Goal: Transaction & Acquisition: Purchase product/service

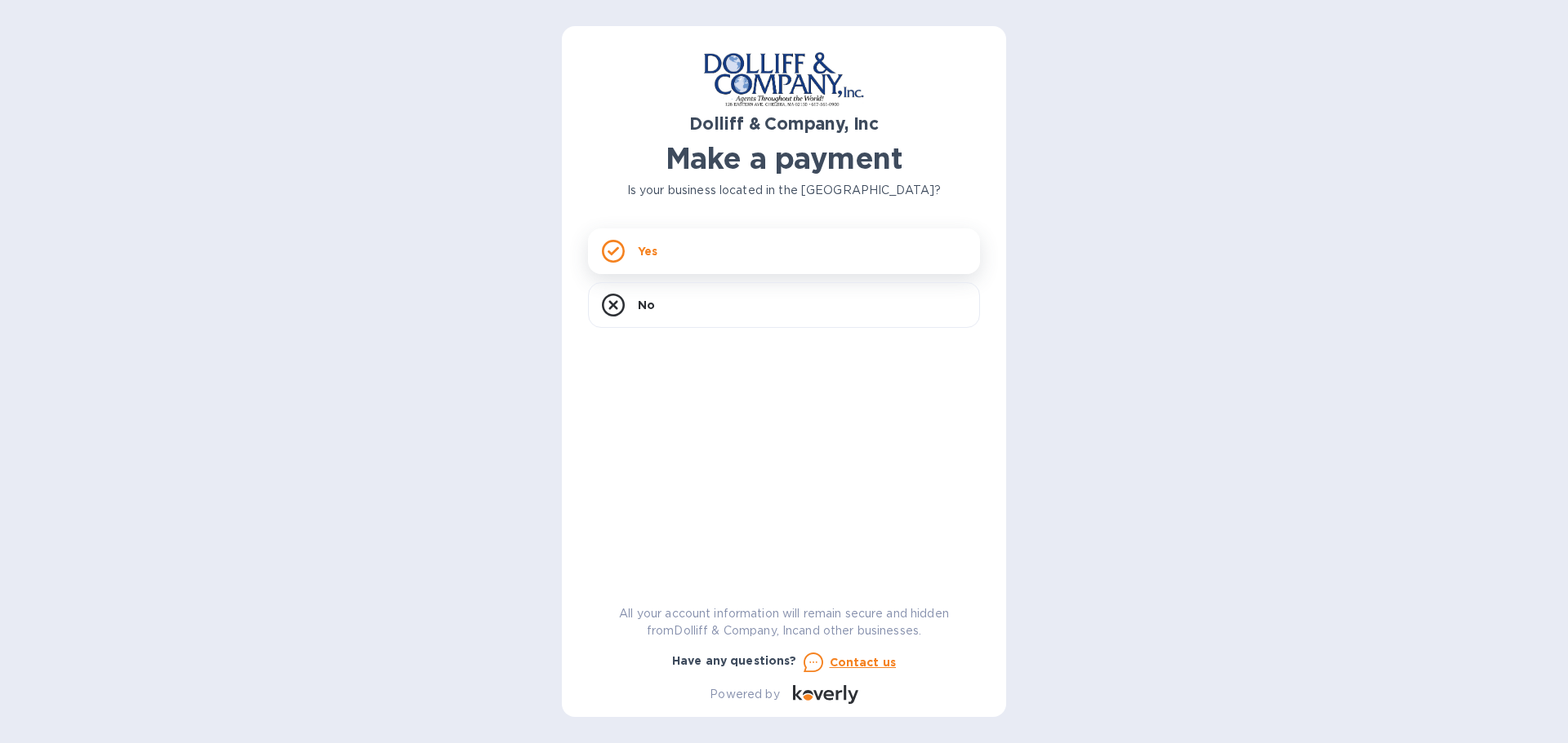
click at [608, 248] on icon at bounding box center [613, 251] width 23 height 23
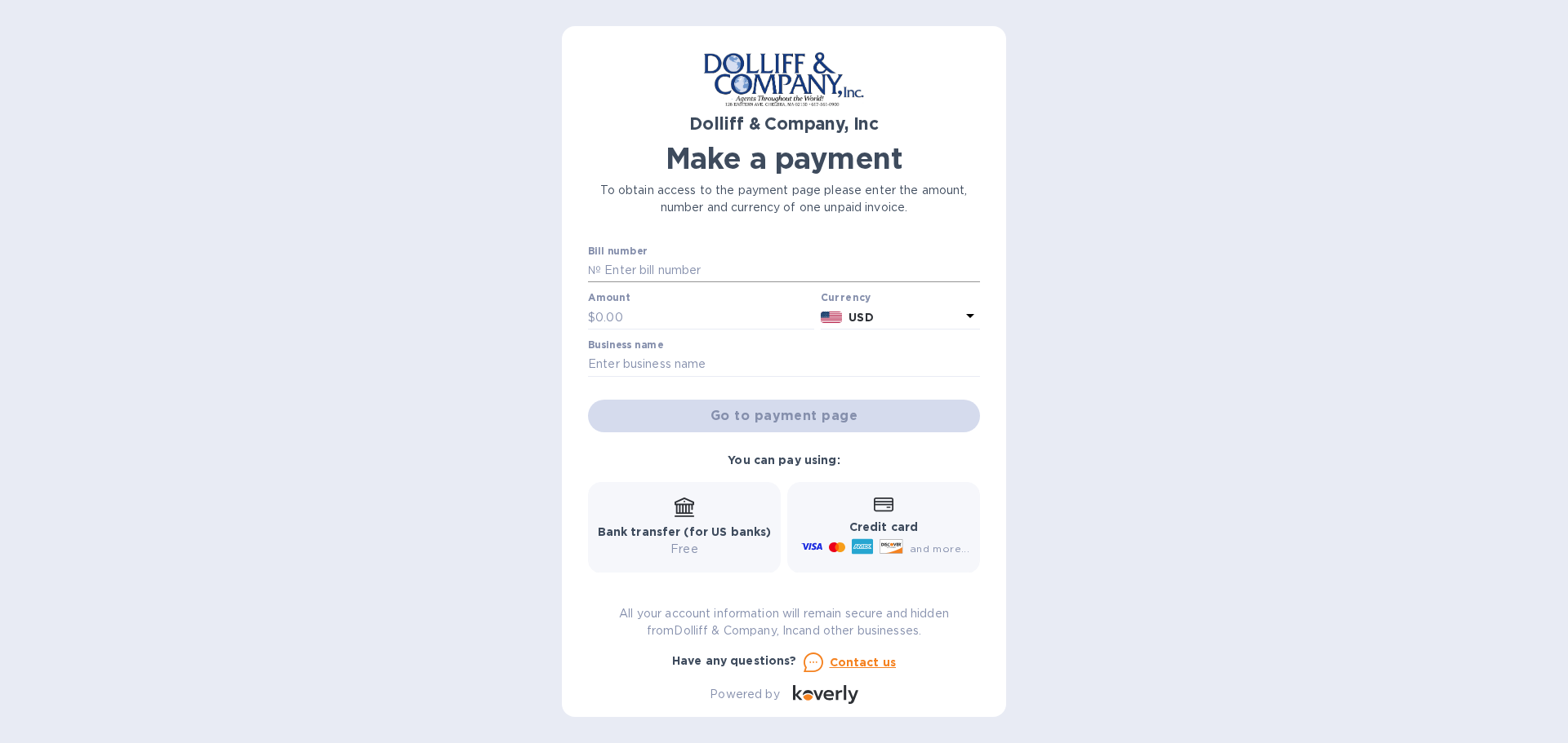
click at [647, 259] on input "text" at bounding box center [791, 271] width 379 height 25
click at [581, 265] on div "Dolliff & Company, Inc Make a payment To obtain access to the payment page plea…" at bounding box center [784, 372] width 444 height 692
click at [598, 265] on p "№" at bounding box center [595, 271] width 13 height 17
click at [647, 273] on input "text" at bounding box center [791, 271] width 379 height 25
type input "876747"
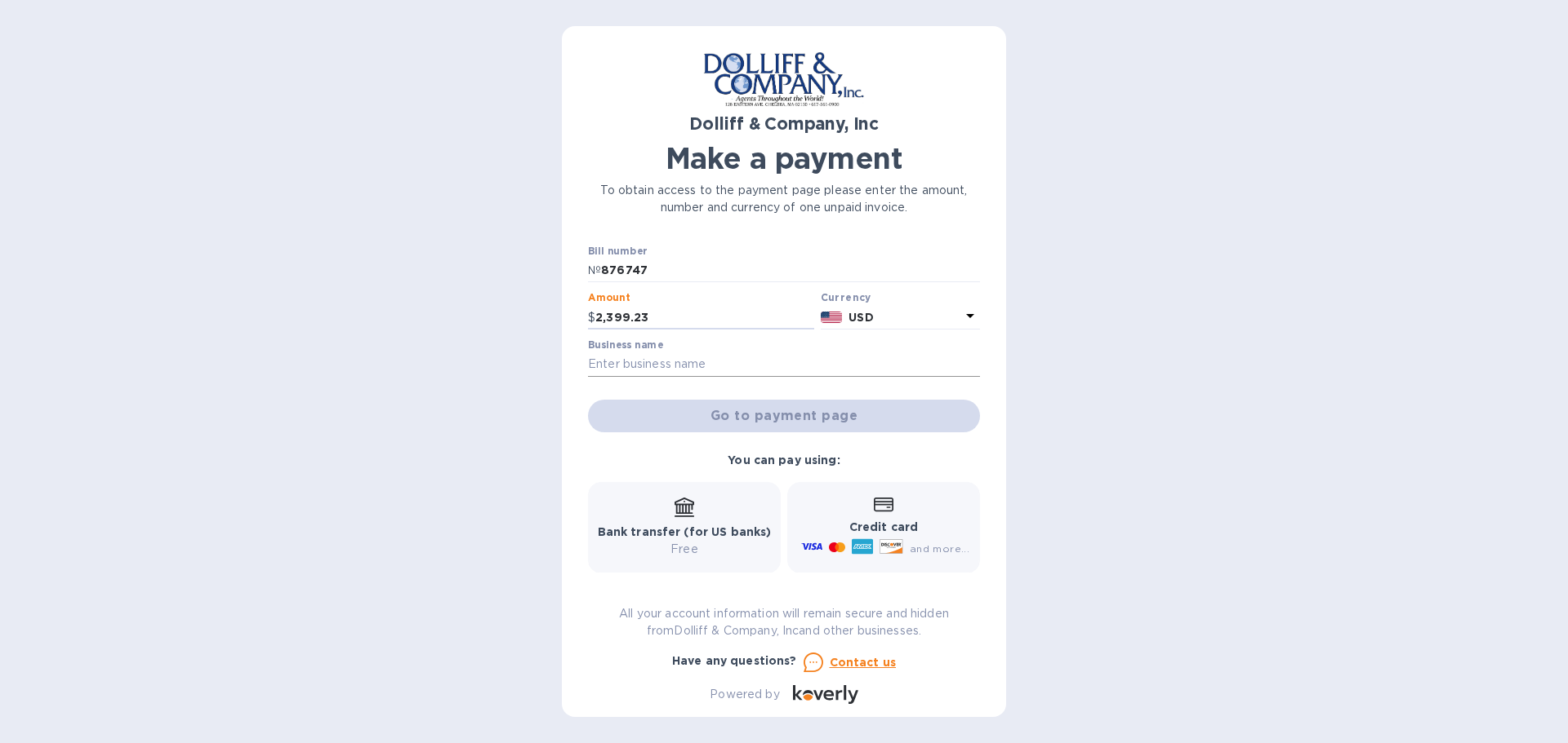
type input "2,399.23"
click at [633, 355] on input "text" at bounding box center [784, 365] width 392 height 25
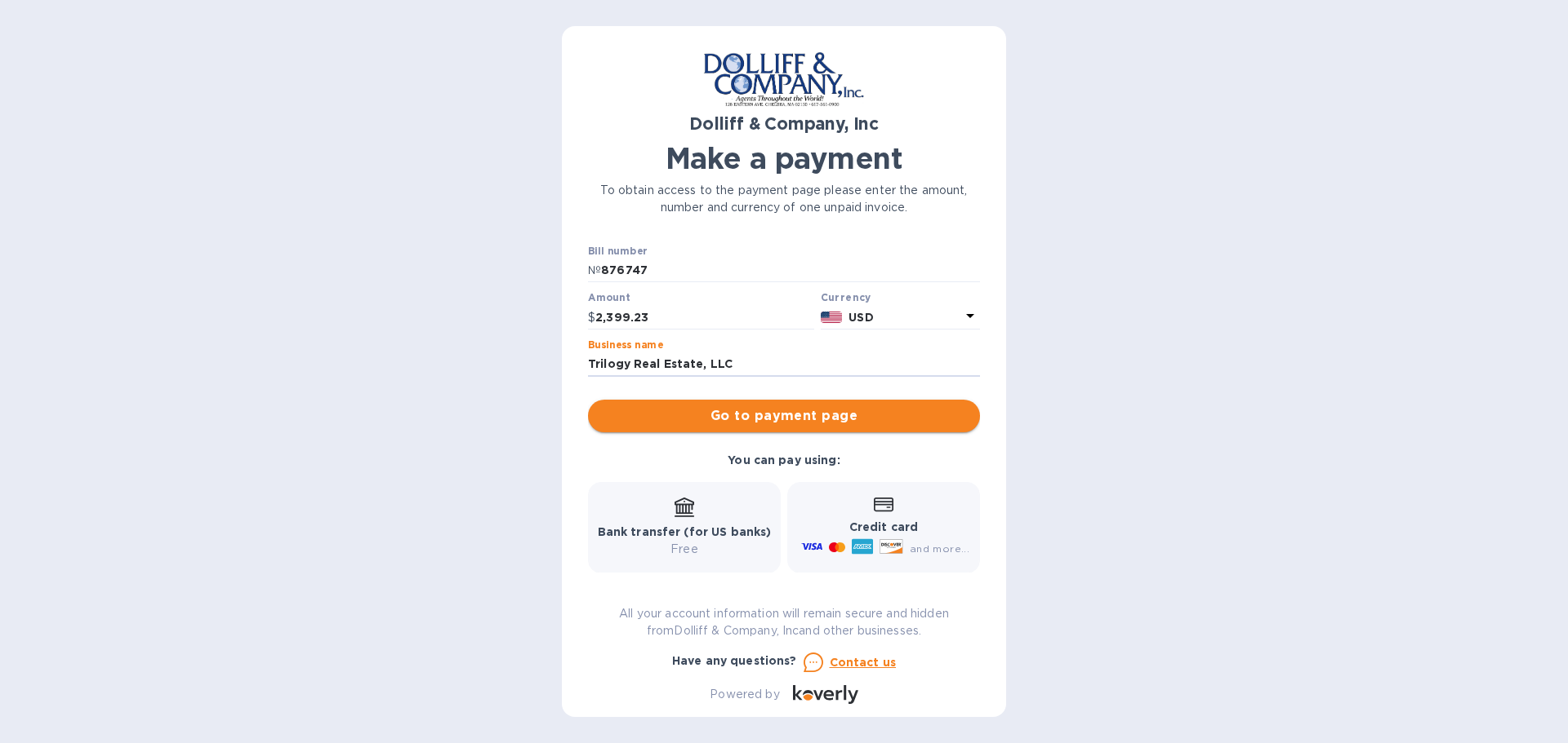
type input "Trilogy Real Estate, LLC"
click at [761, 412] on span "Go to payment page" at bounding box center [784, 416] width 366 height 20
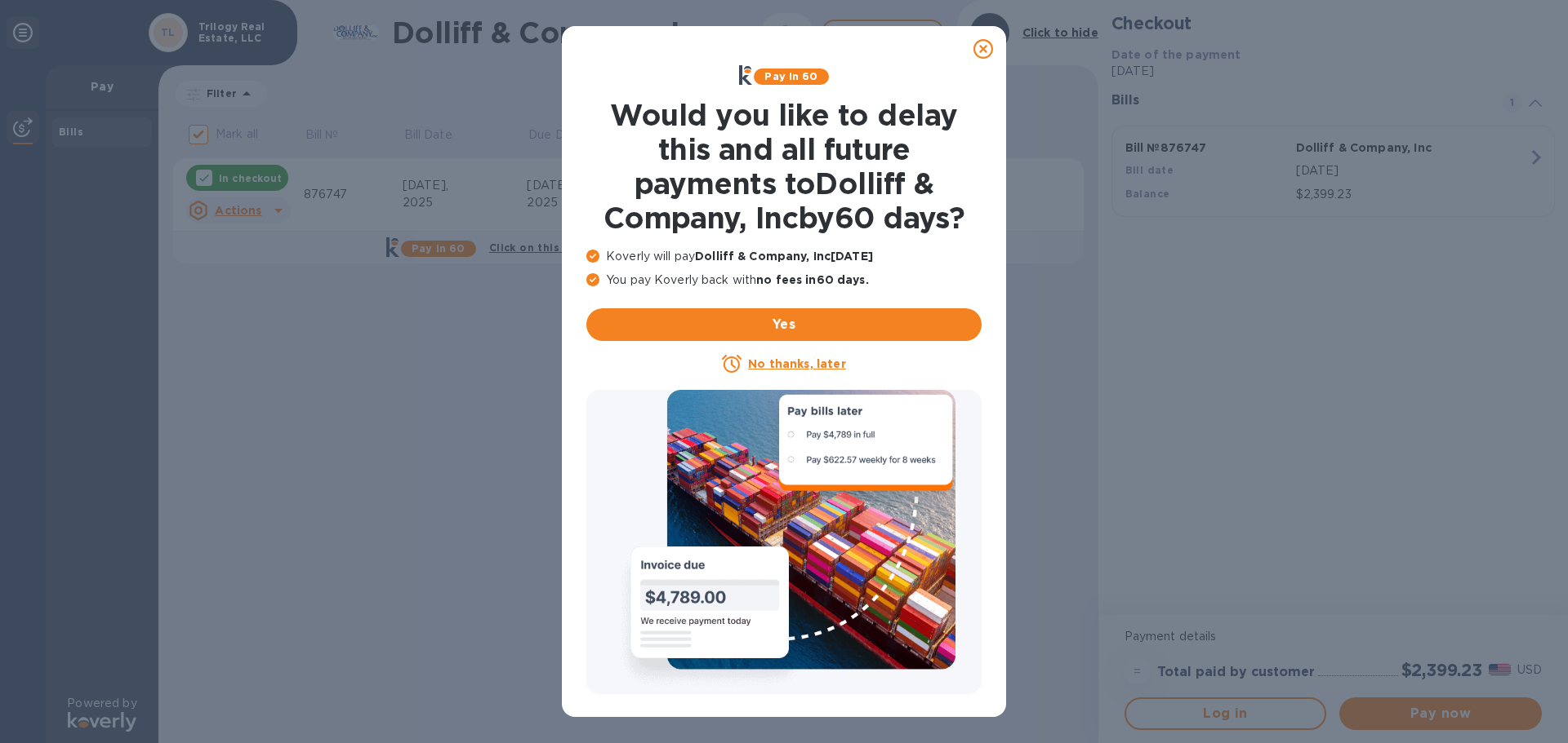
click at [977, 44] on icon at bounding box center [983, 49] width 20 height 20
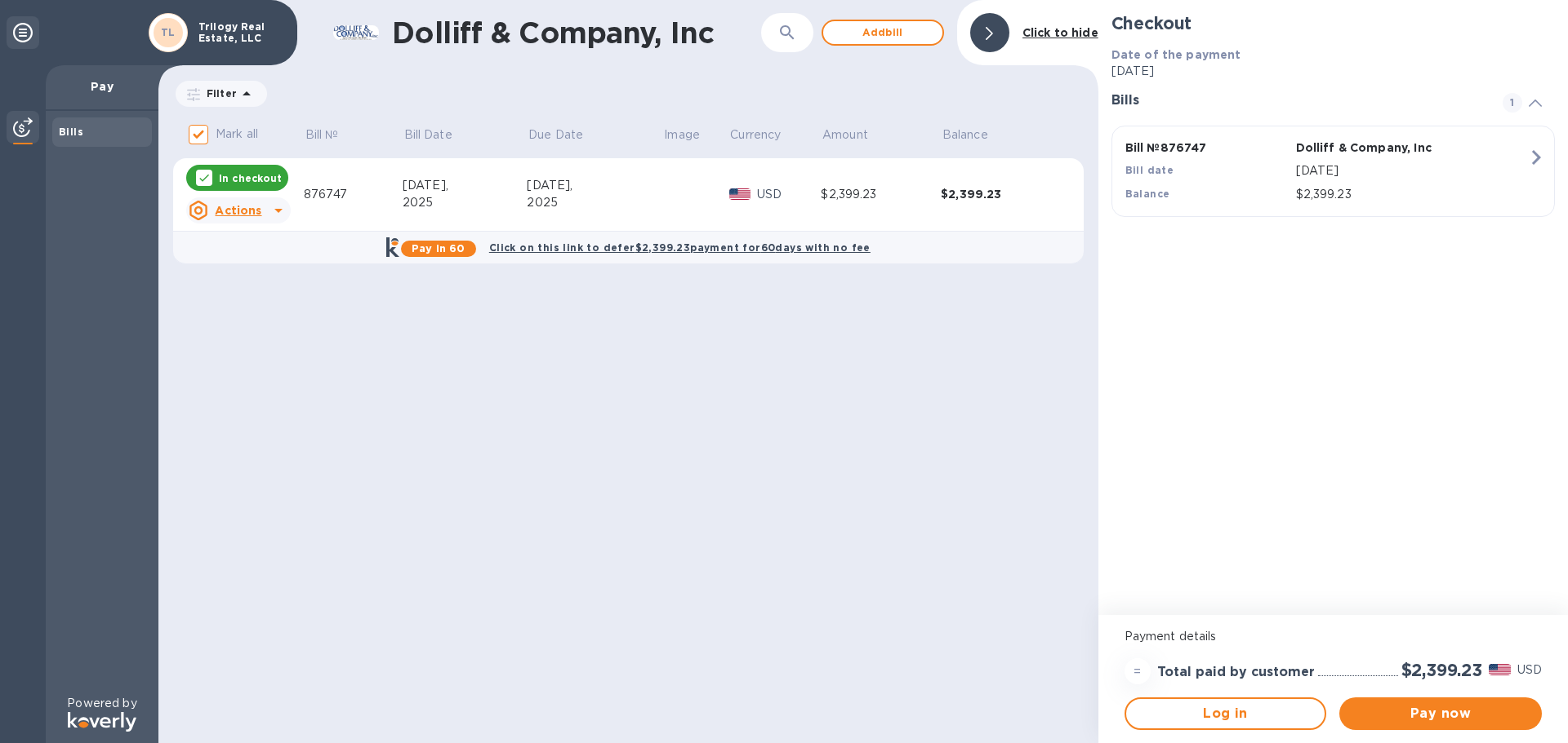
click at [231, 212] on u "Actions" at bounding box center [237, 211] width 47 height 13
click at [479, 385] on div at bounding box center [784, 372] width 1568 height 743
click at [1436, 710] on span "Pay now" at bounding box center [1440, 713] width 176 height 20
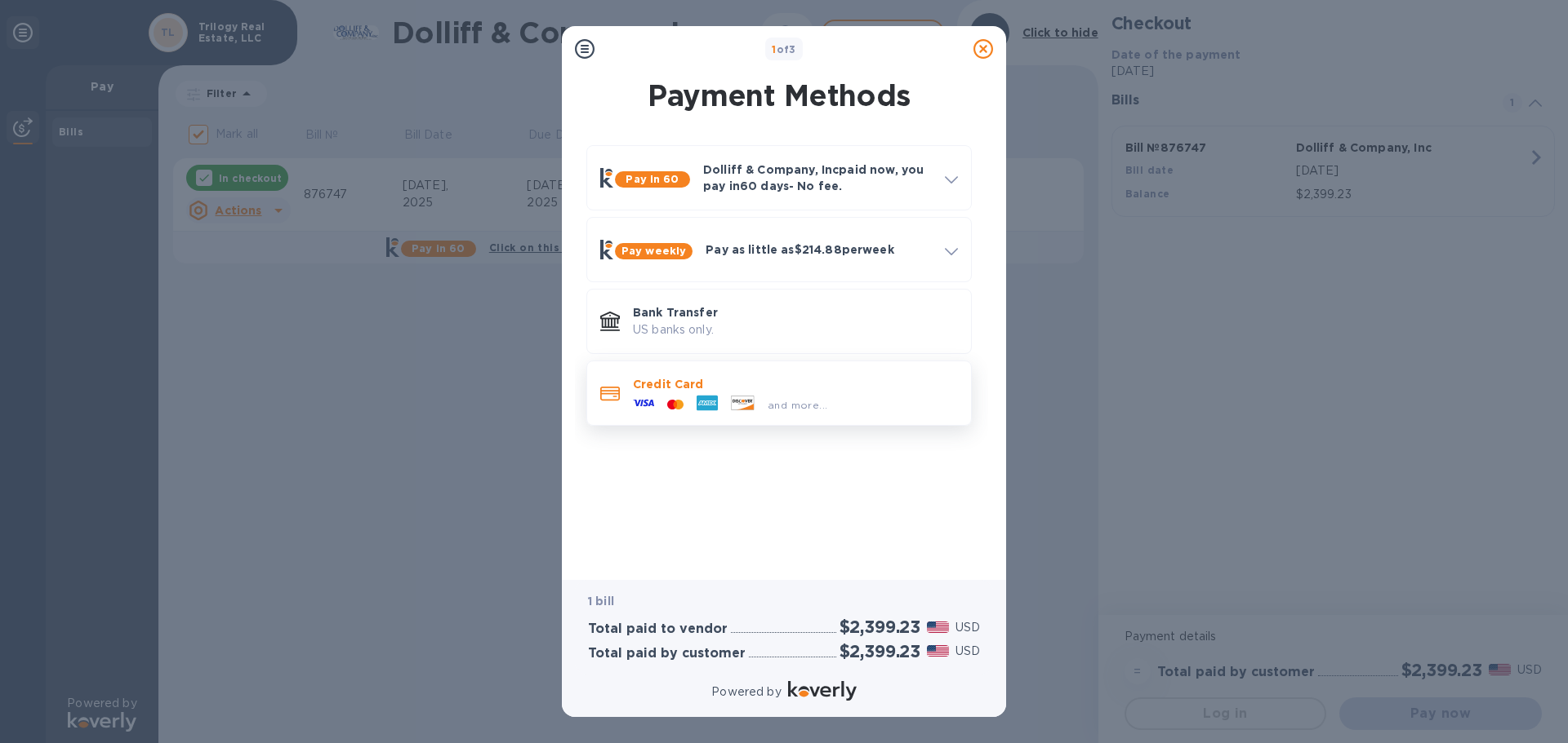
click at [912, 401] on div "and more..." at bounding box center [795, 401] width 325 height 18
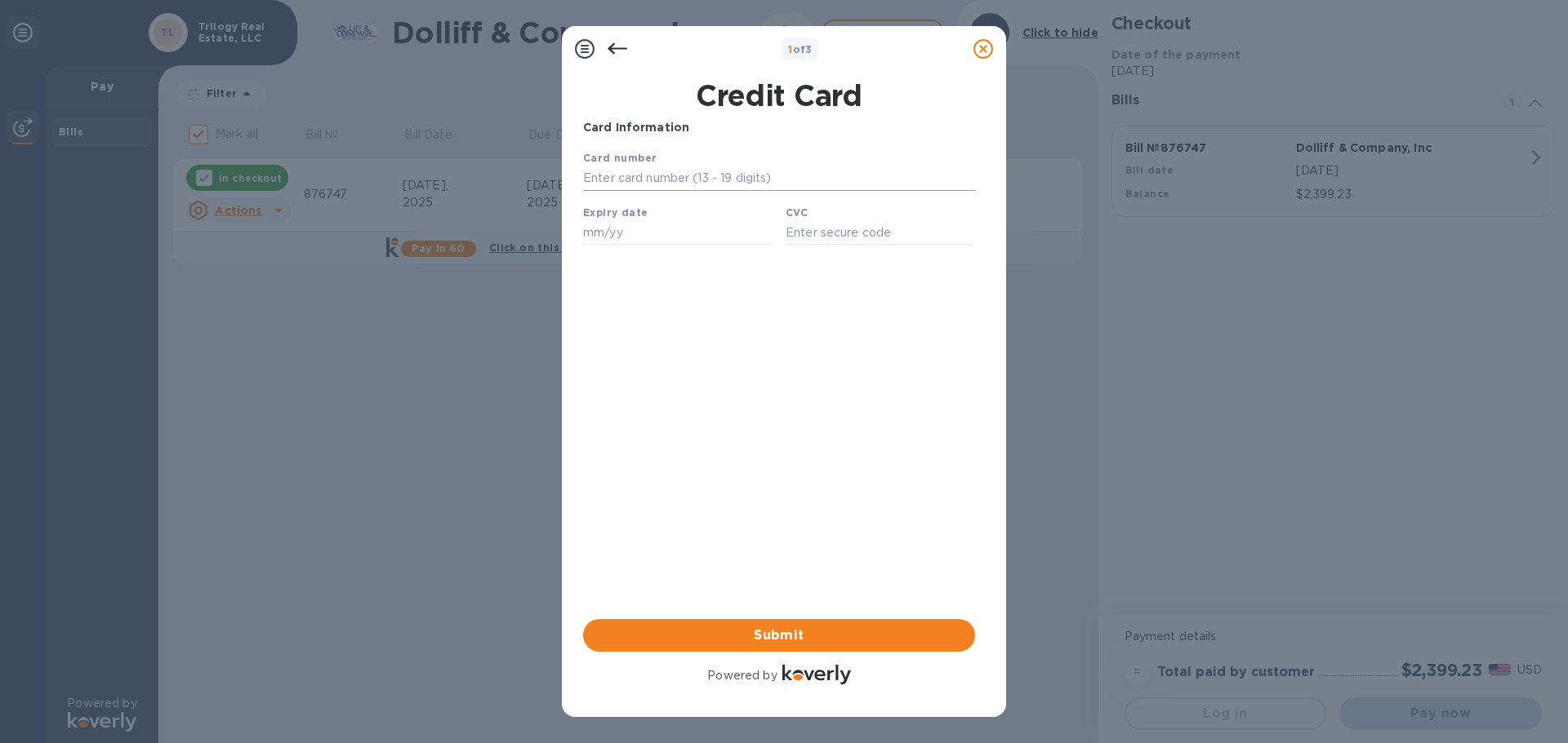
click at [715, 179] on input "text" at bounding box center [779, 179] width 392 height 25
type input "[CREDIT_CARD_NUMBER]"
type input "12/27"
click at [812, 229] on input "text" at bounding box center [880, 232] width 190 height 25
type input "264"
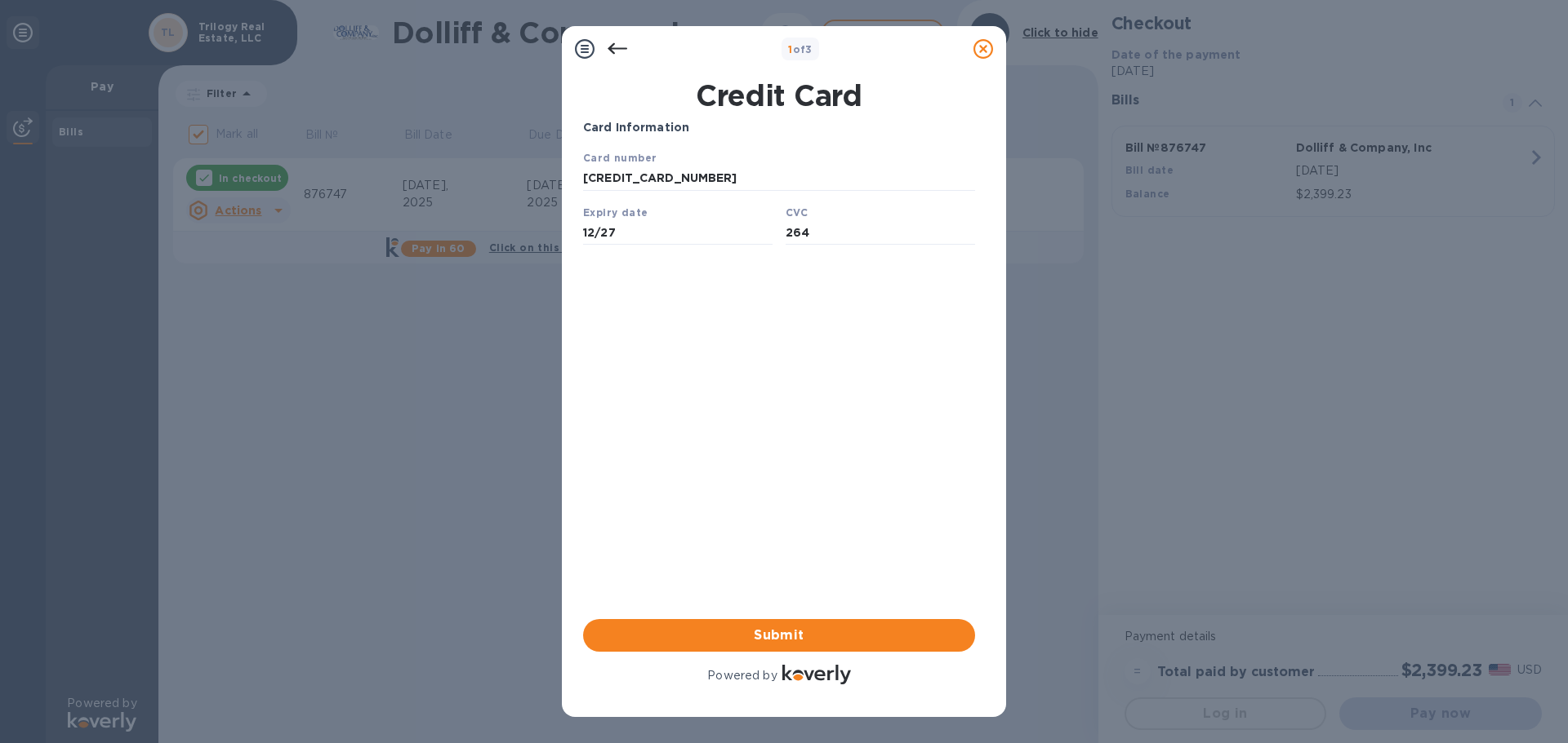
click at [776, 473] on div "Card Information Your browser does not support iframes Submit Powered by" at bounding box center [779, 403] width 392 height 569
click at [794, 628] on span "Submit" at bounding box center [779, 635] width 366 height 20
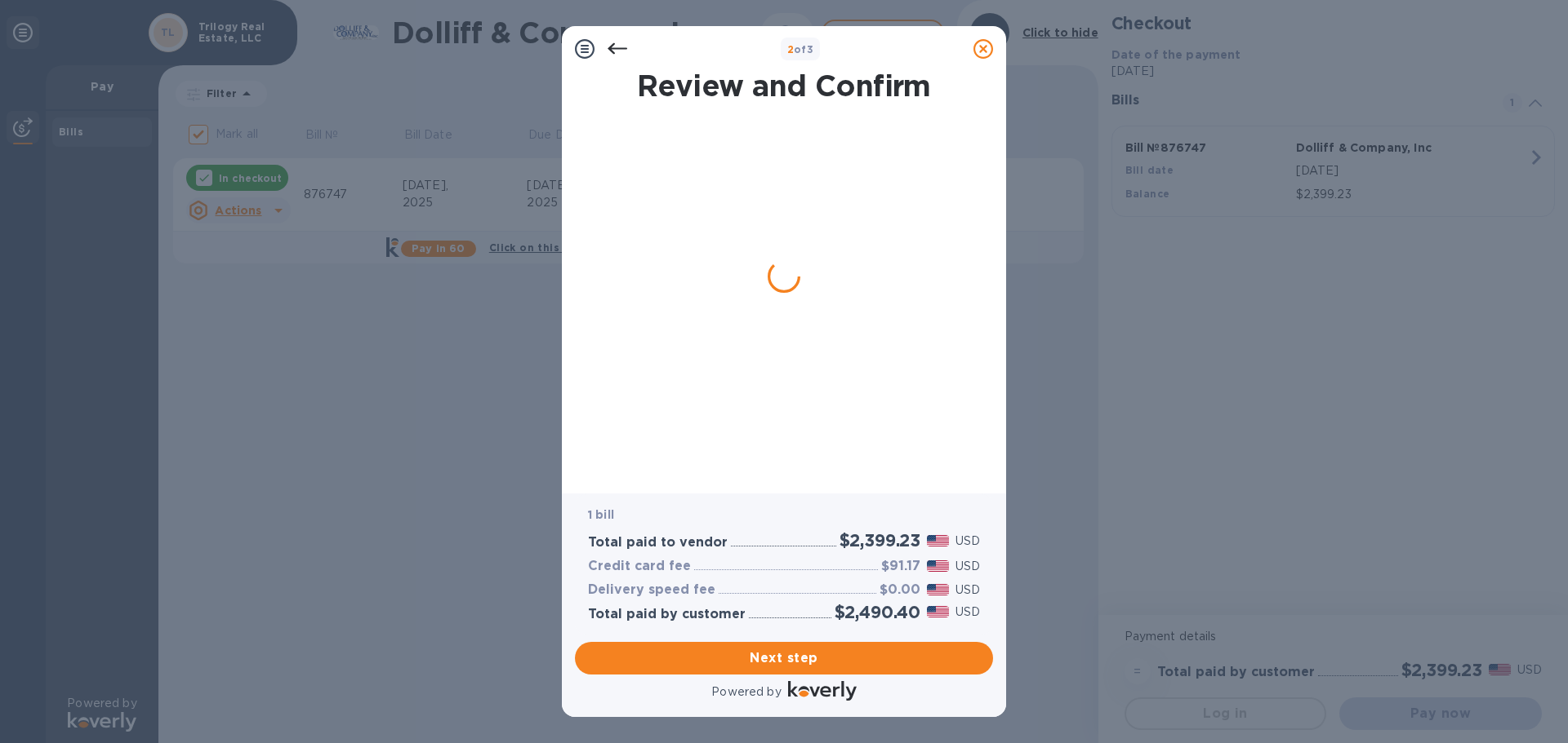
click at [609, 51] on icon at bounding box center [617, 49] width 20 height 20
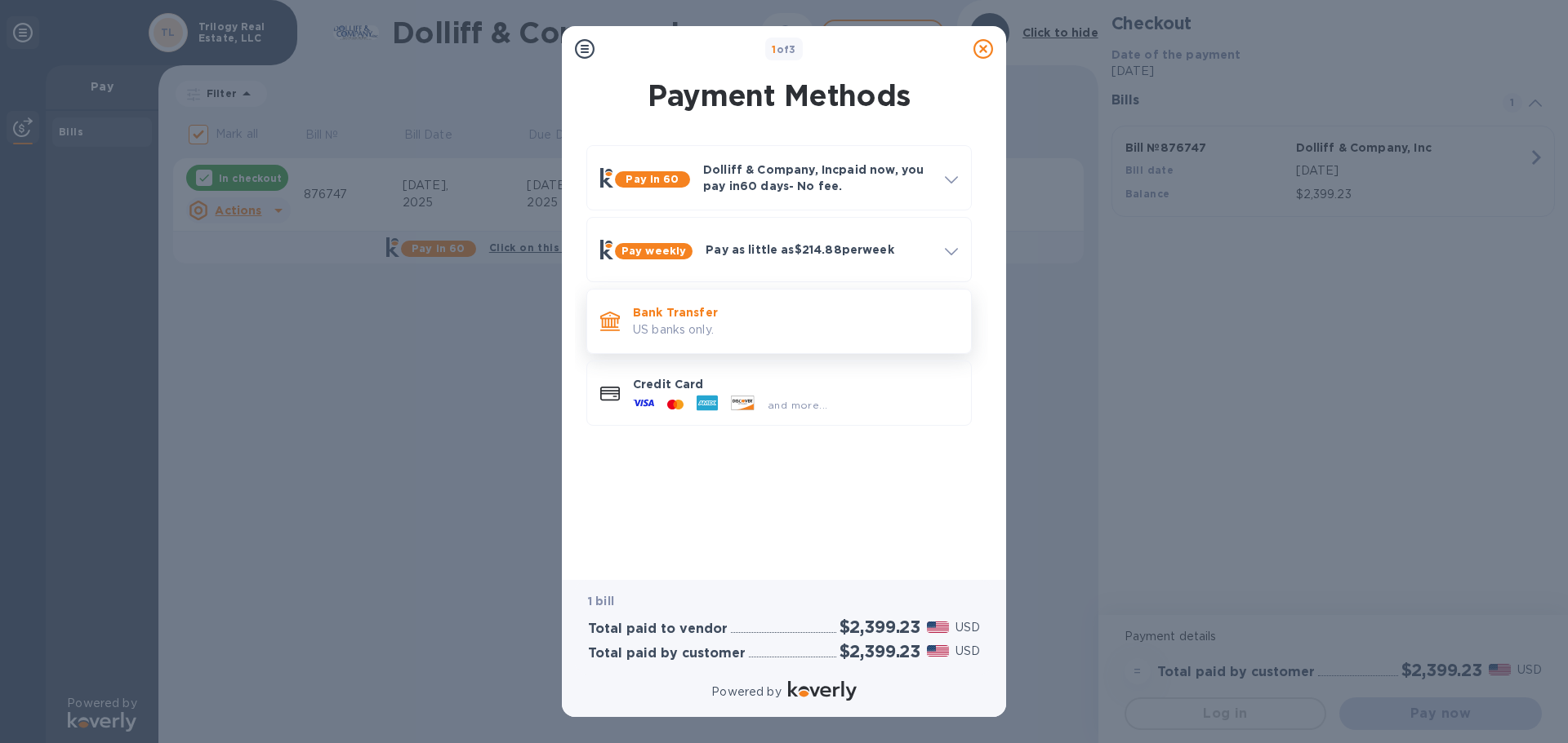
click at [732, 332] on p "US banks only." at bounding box center [795, 331] width 325 height 17
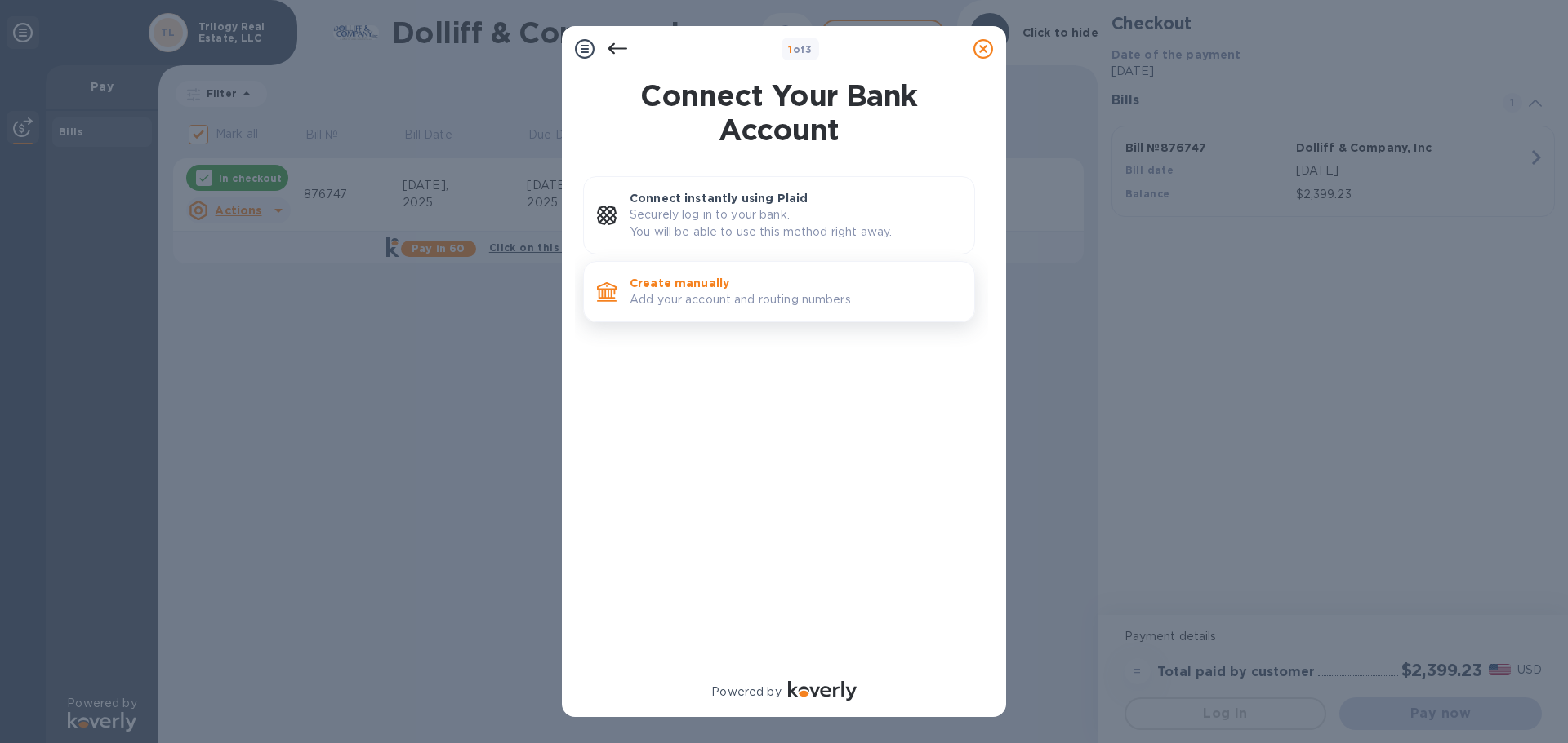
click at [715, 288] on p "Create manually" at bounding box center [796, 283] width 332 height 16
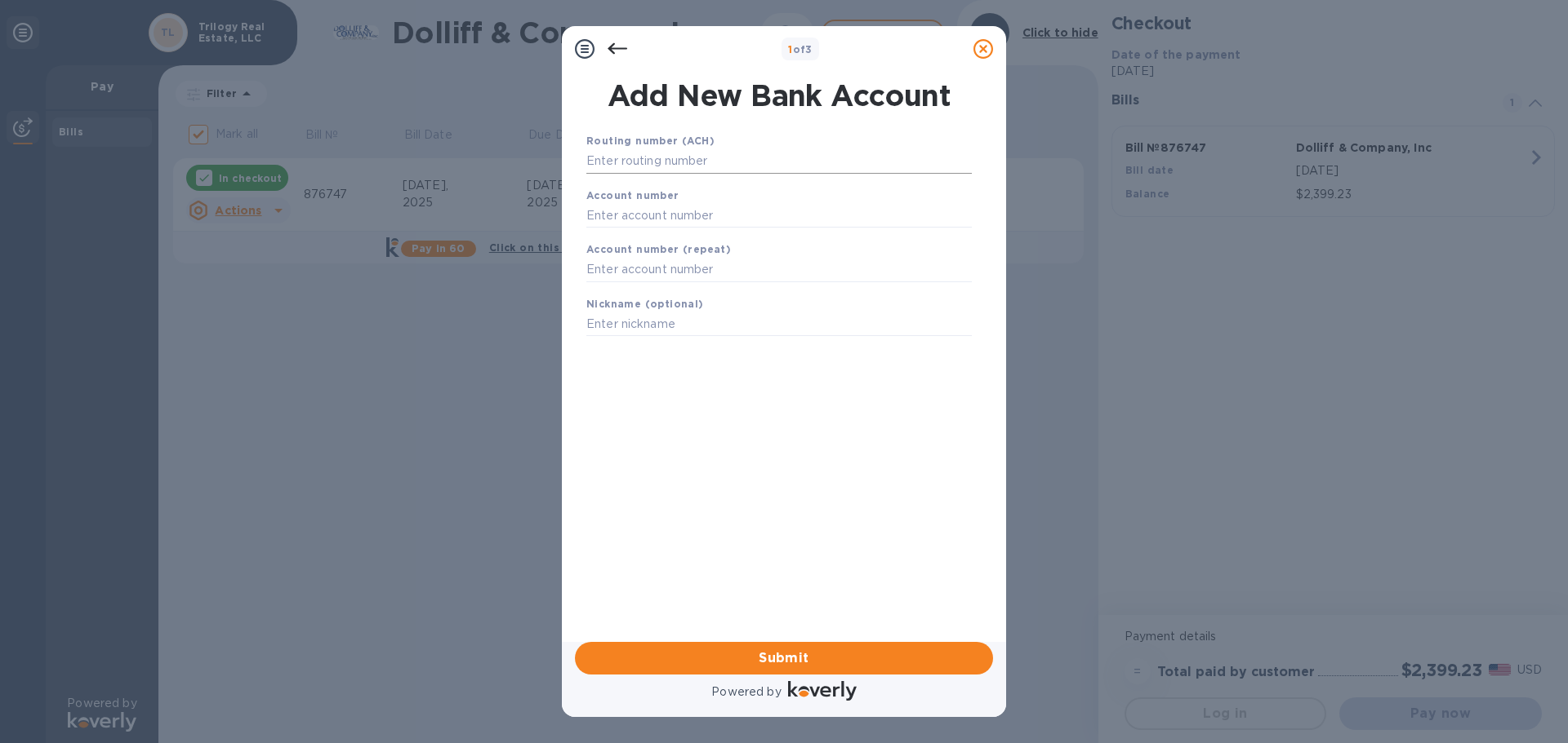
click at [694, 150] on input "text" at bounding box center [779, 162] width 385 height 25
type input "081019405"
type input "5100086"
type input "JSR1150"
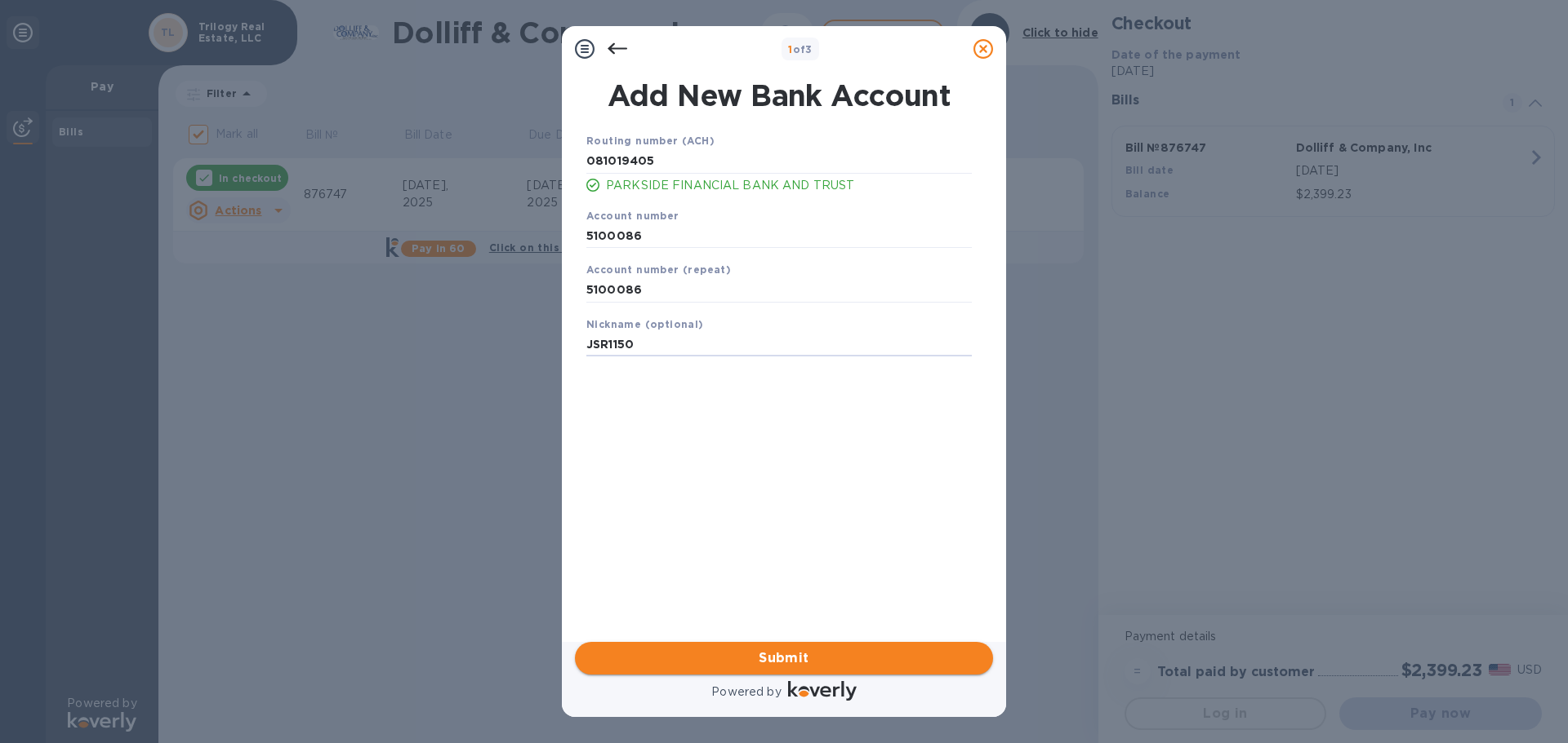
click at [789, 653] on span "Submit" at bounding box center [784, 658] width 392 height 20
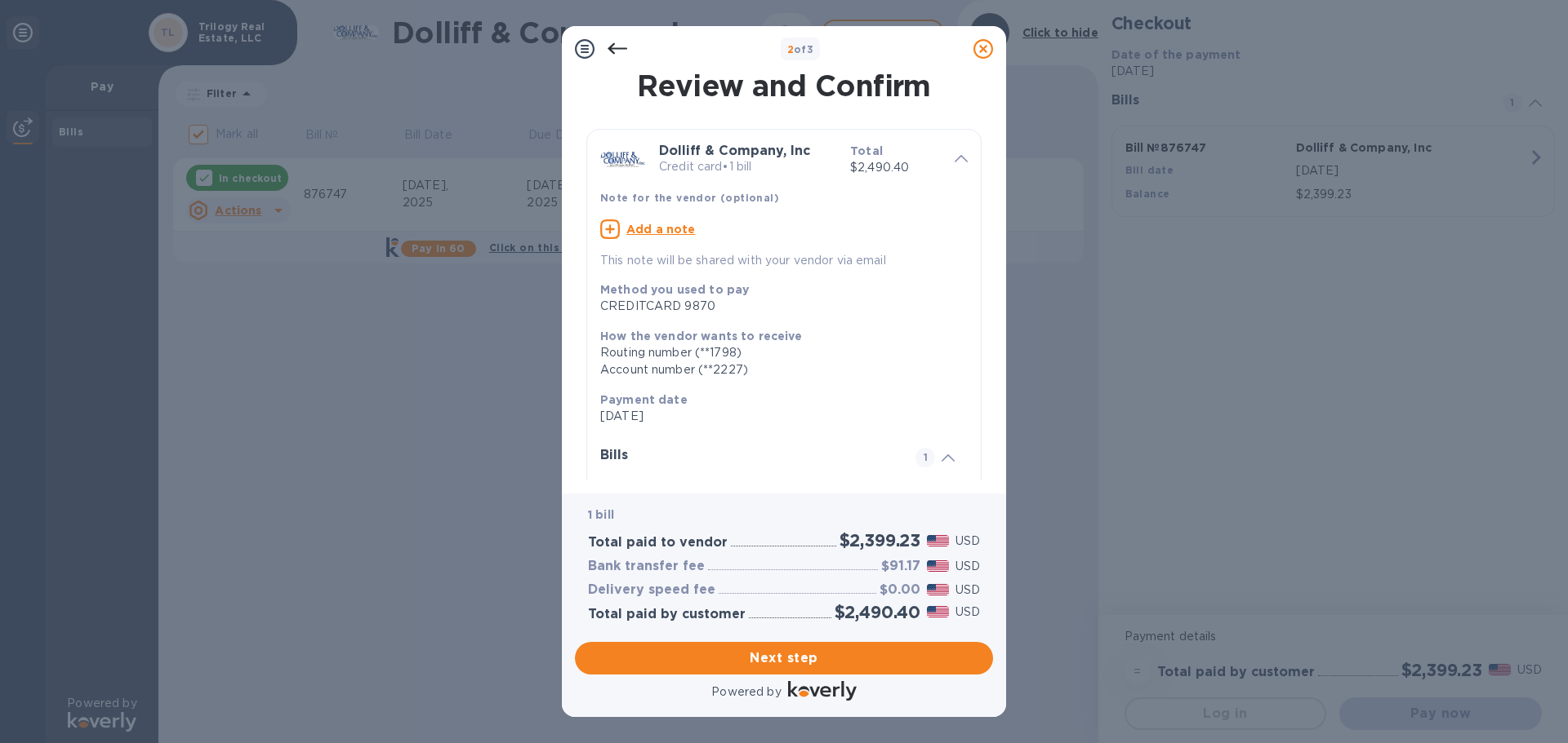
click at [619, 43] on icon at bounding box center [617, 49] width 20 height 20
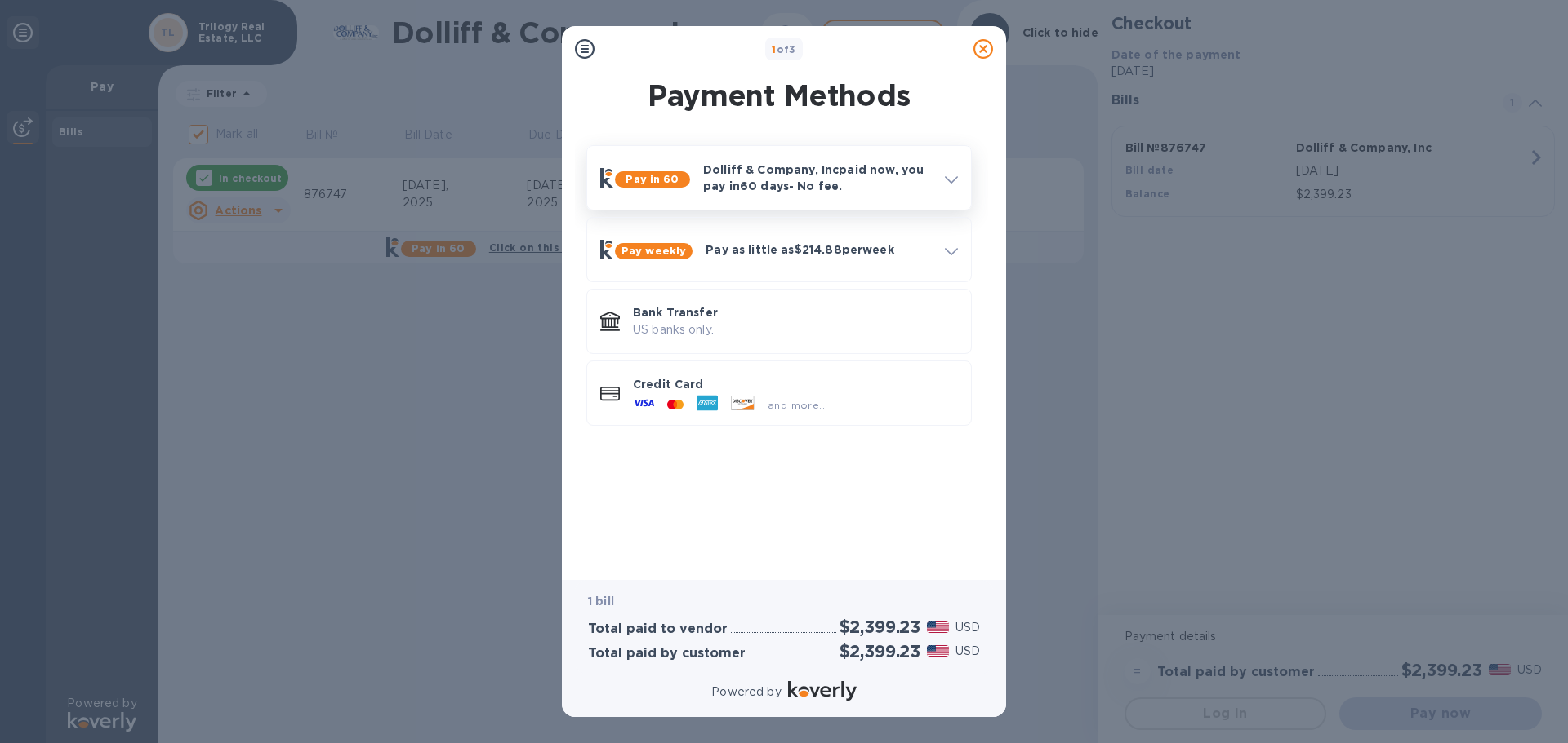
click at [946, 174] on span at bounding box center [951, 178] width 13 height 15
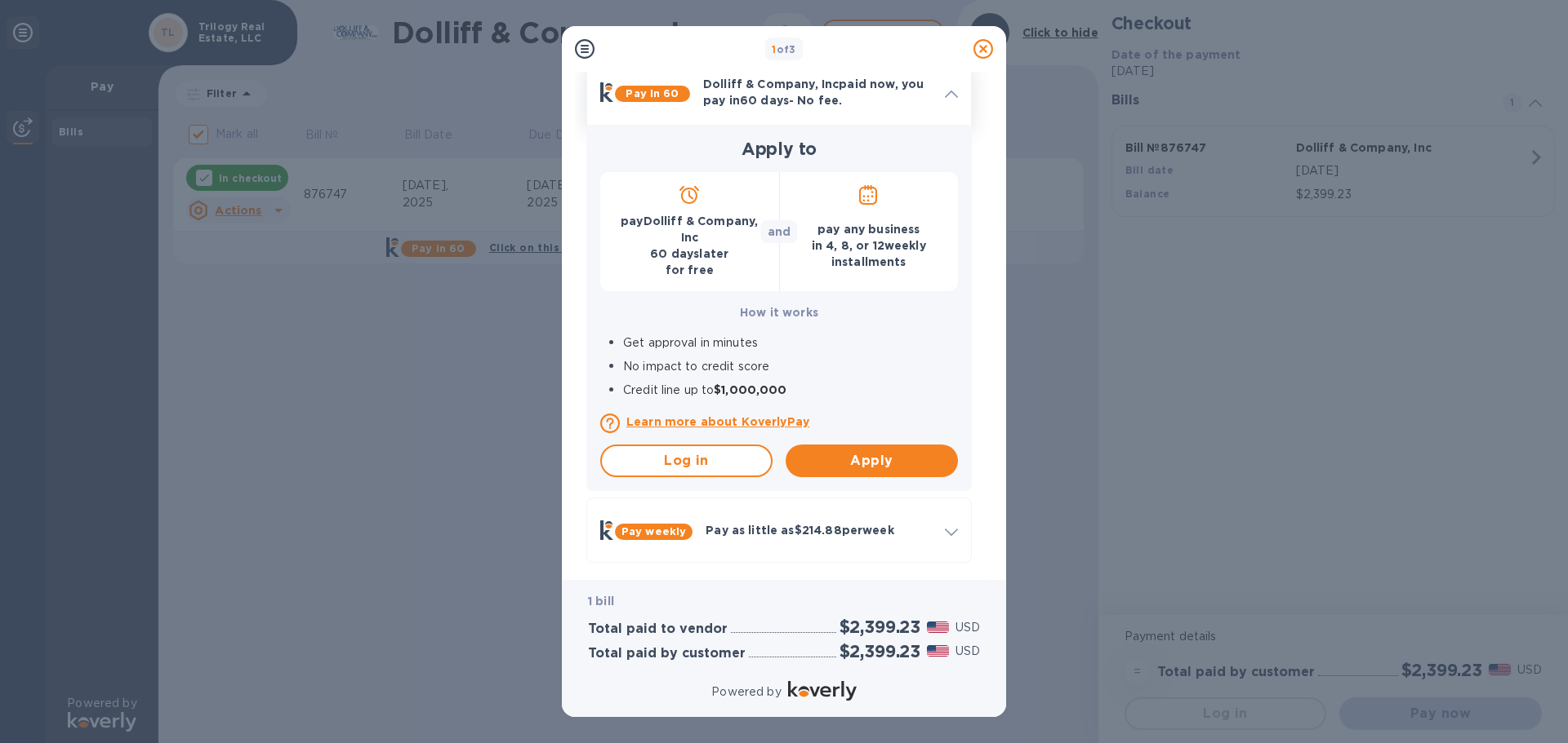
scroll to position [235, 0]
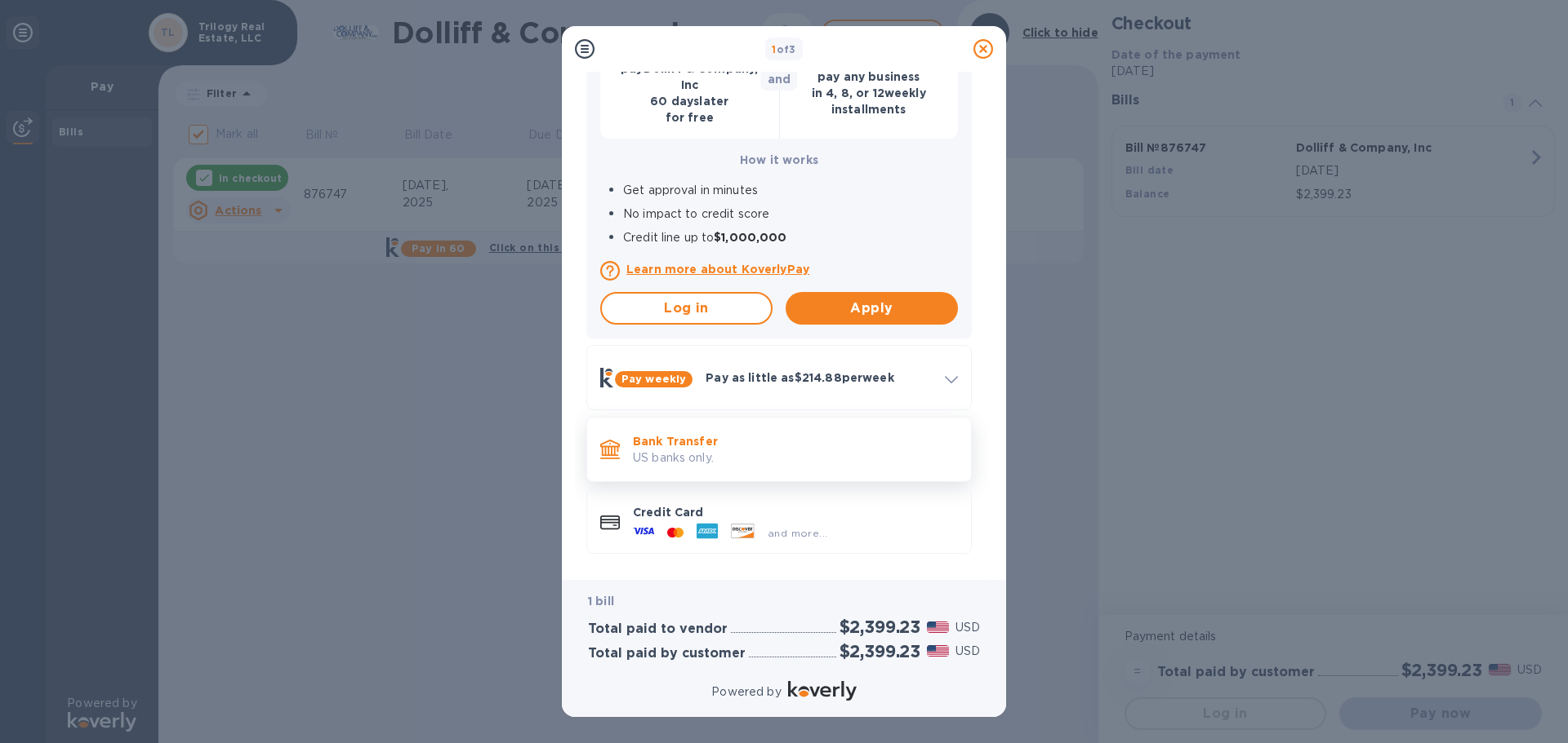
click at [668, 445] on p "Bank Transfer" at bounding box center [795, 441] width 325 height 16
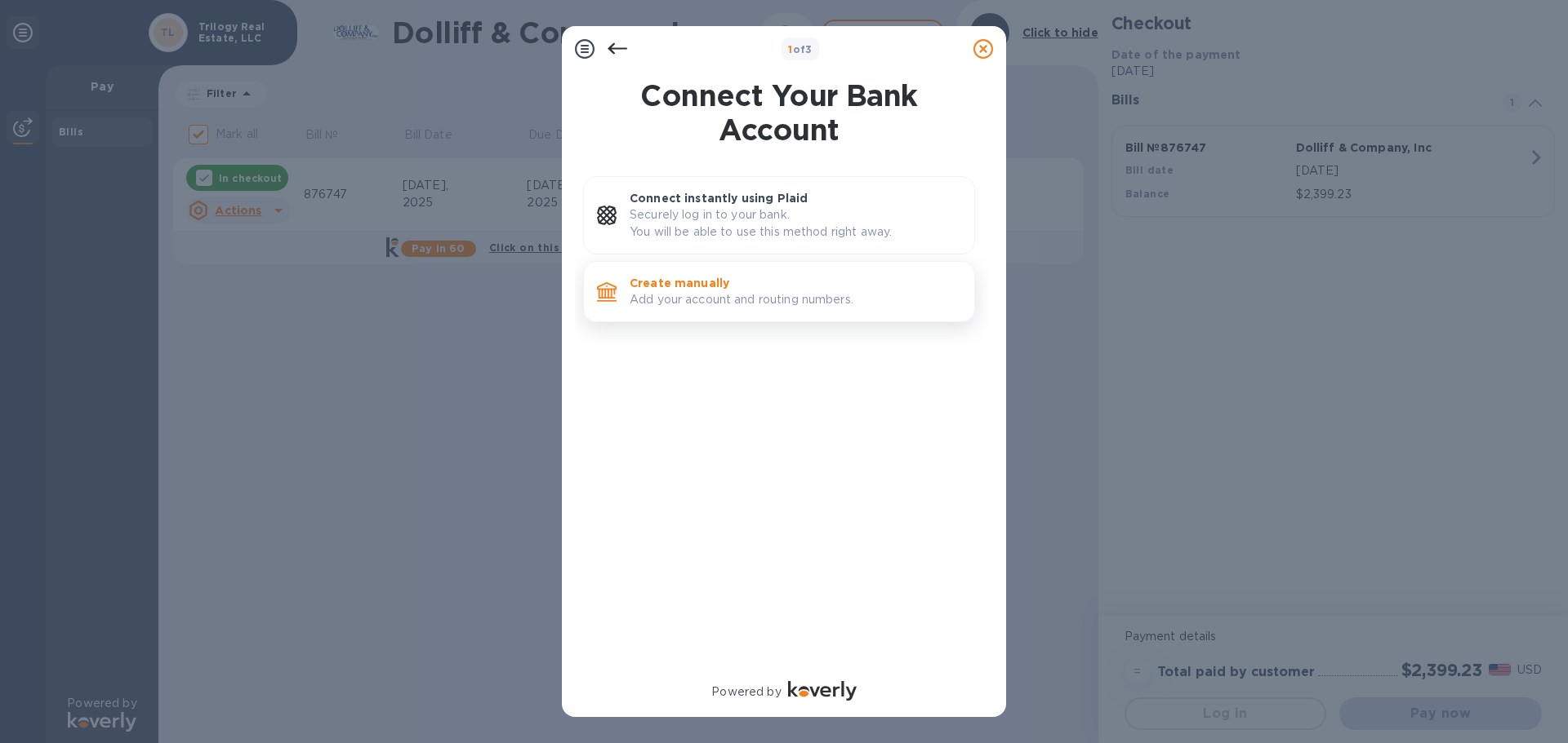
click at [879, 284] on p "Create manually" at bounding box center [796, 283] width 332 height 16
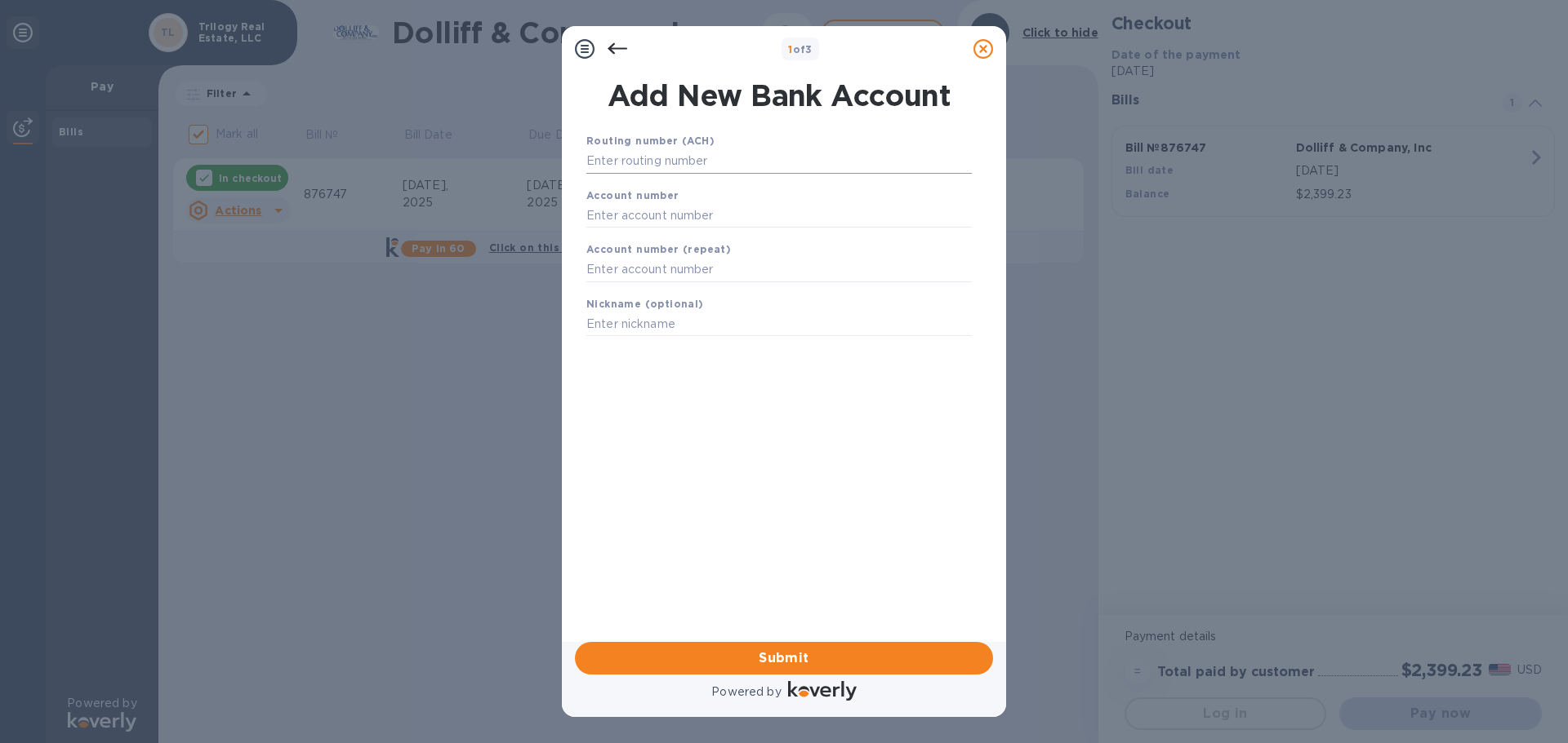
click at [761, 164] on input "text" at bounding box center [779, 162] width 385 height 25
type input "081019405"
type input "5100086"
type input "JSR1150"
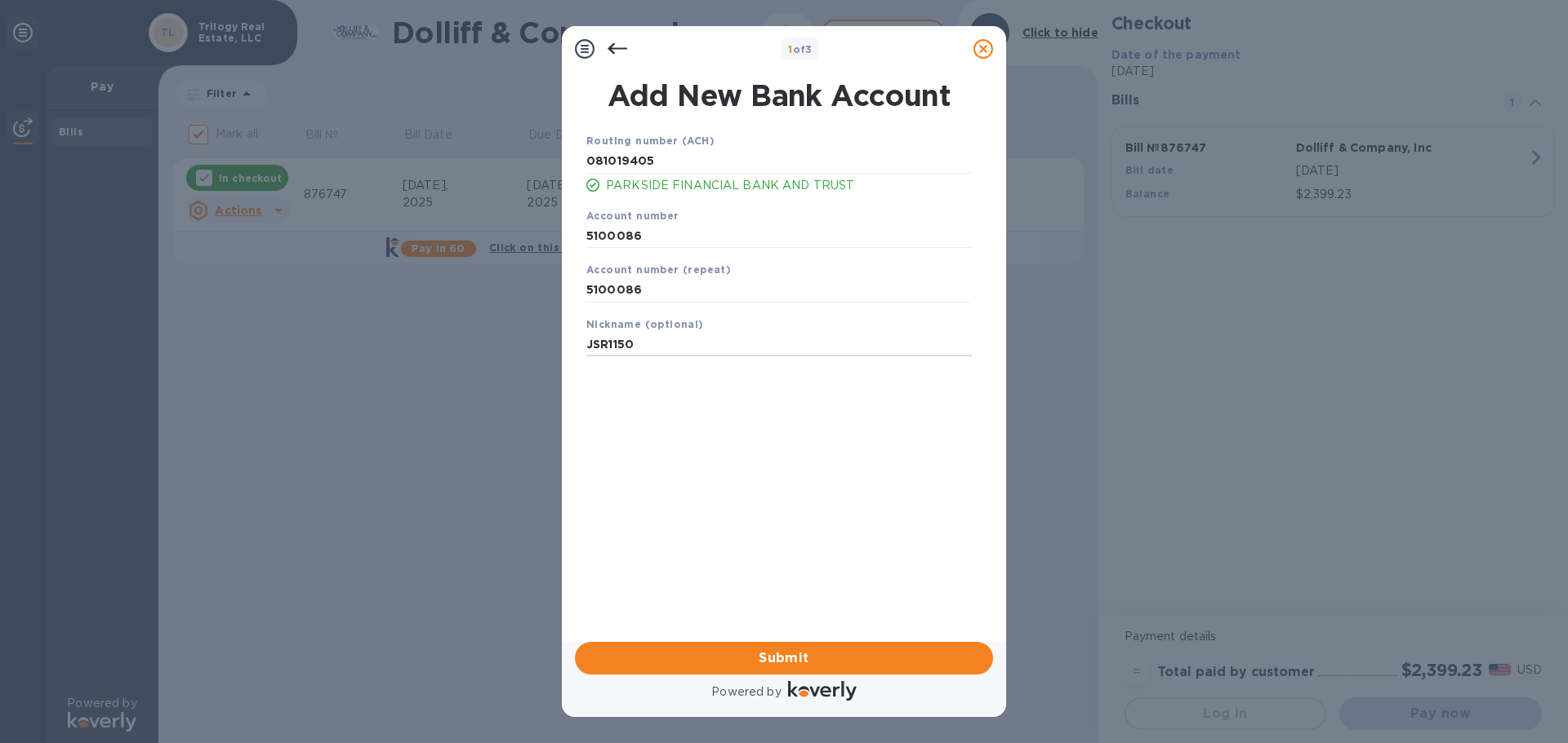
click at [784, 413] on div "Routing number (ACH) [US_BANK_ROUTING_MICR] PARKSIDE FINANCIAL BANK AND TRUST A…" at bounding box center [779, 366] width 418 height 493
click at [805, 646] on button "Submit" at bounding box center [784, 658] width 418 height 32
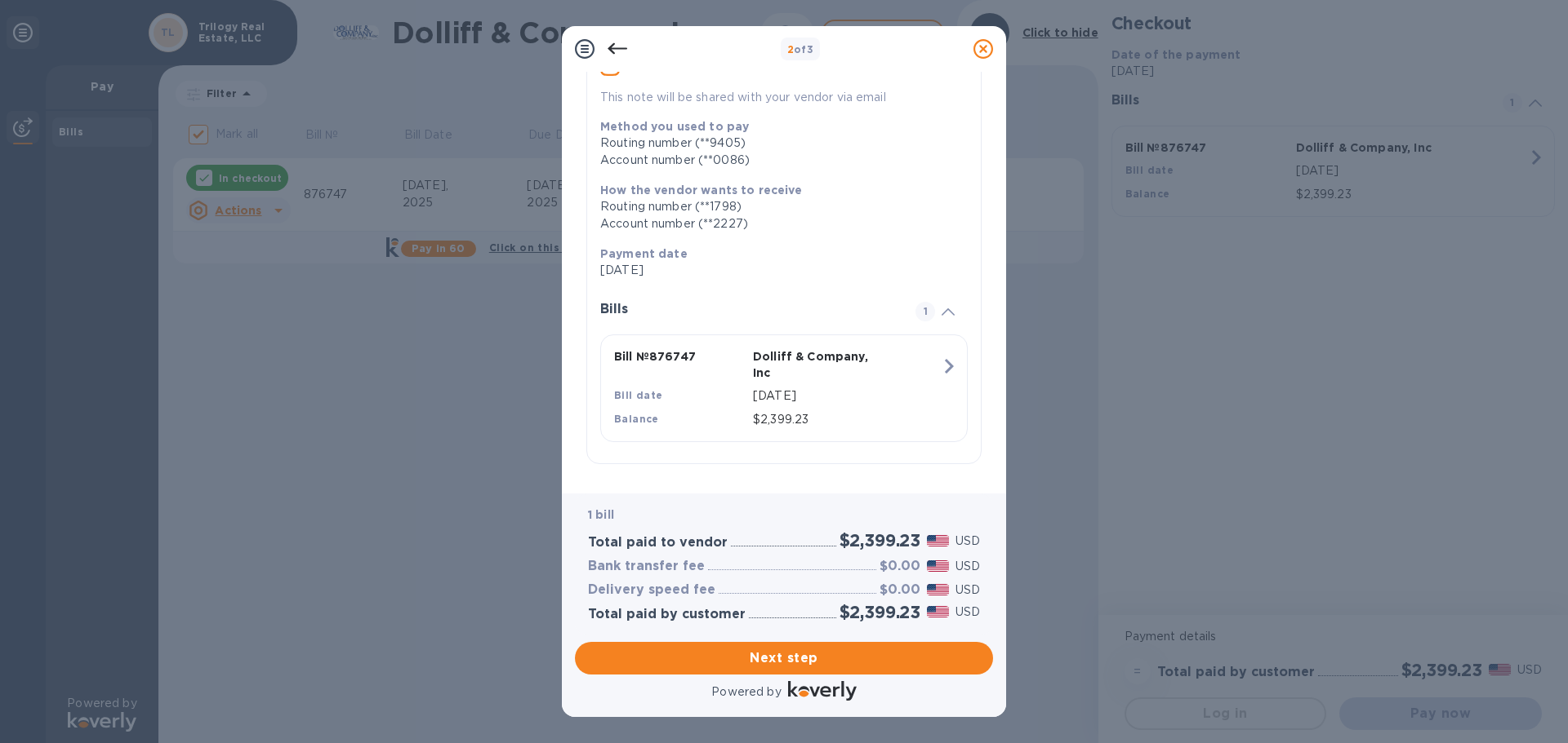
scroll to position [167, 0]
click at [840, 658] on span "Next step" at bounding box center [784, 658] width 392 height 20
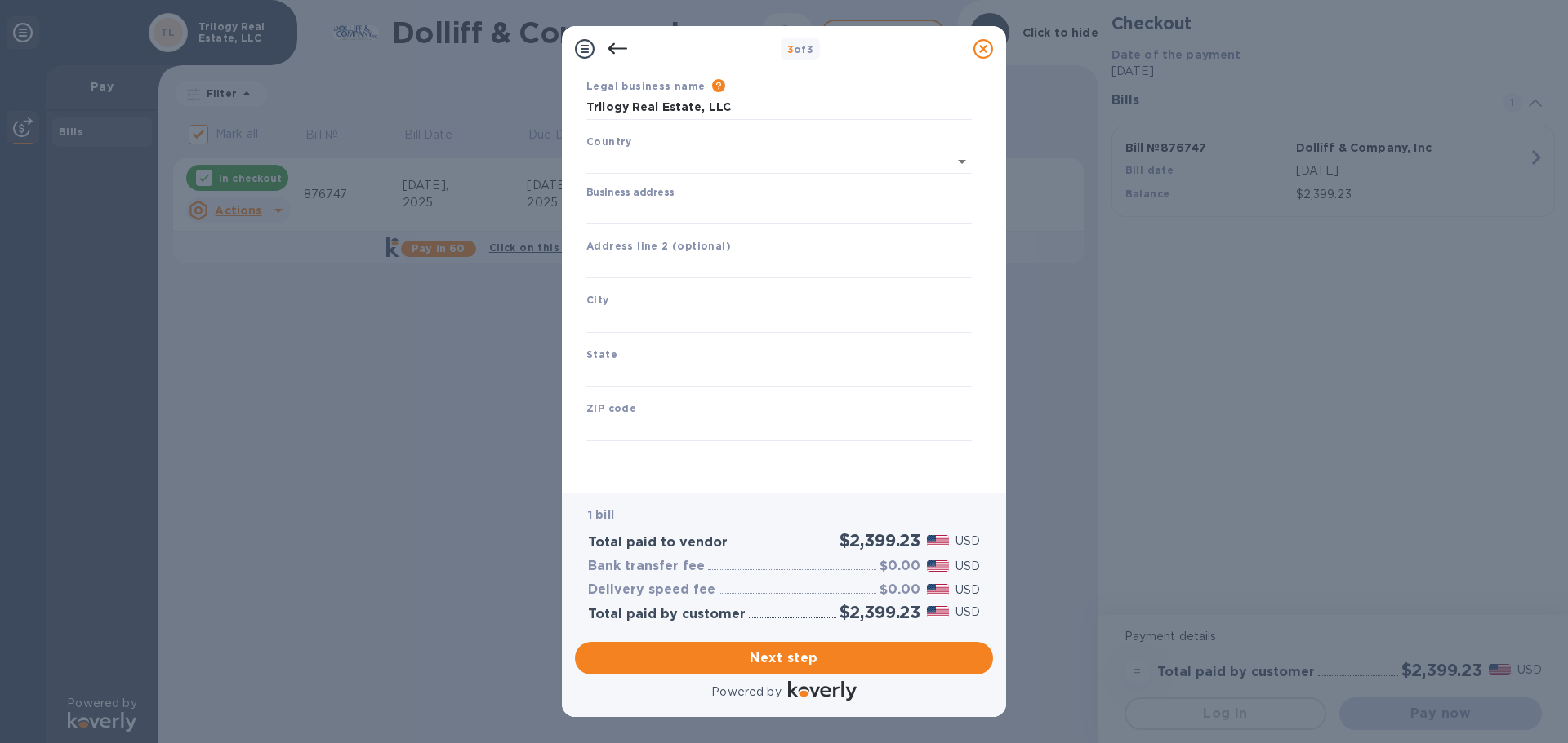
type input "[GEOGRAPHIC_DATA]"
click at [670, 212] on input "Business address" at bounding box center [779, 212] width 385 height 25
type input "[STREET_ADDRESS]"
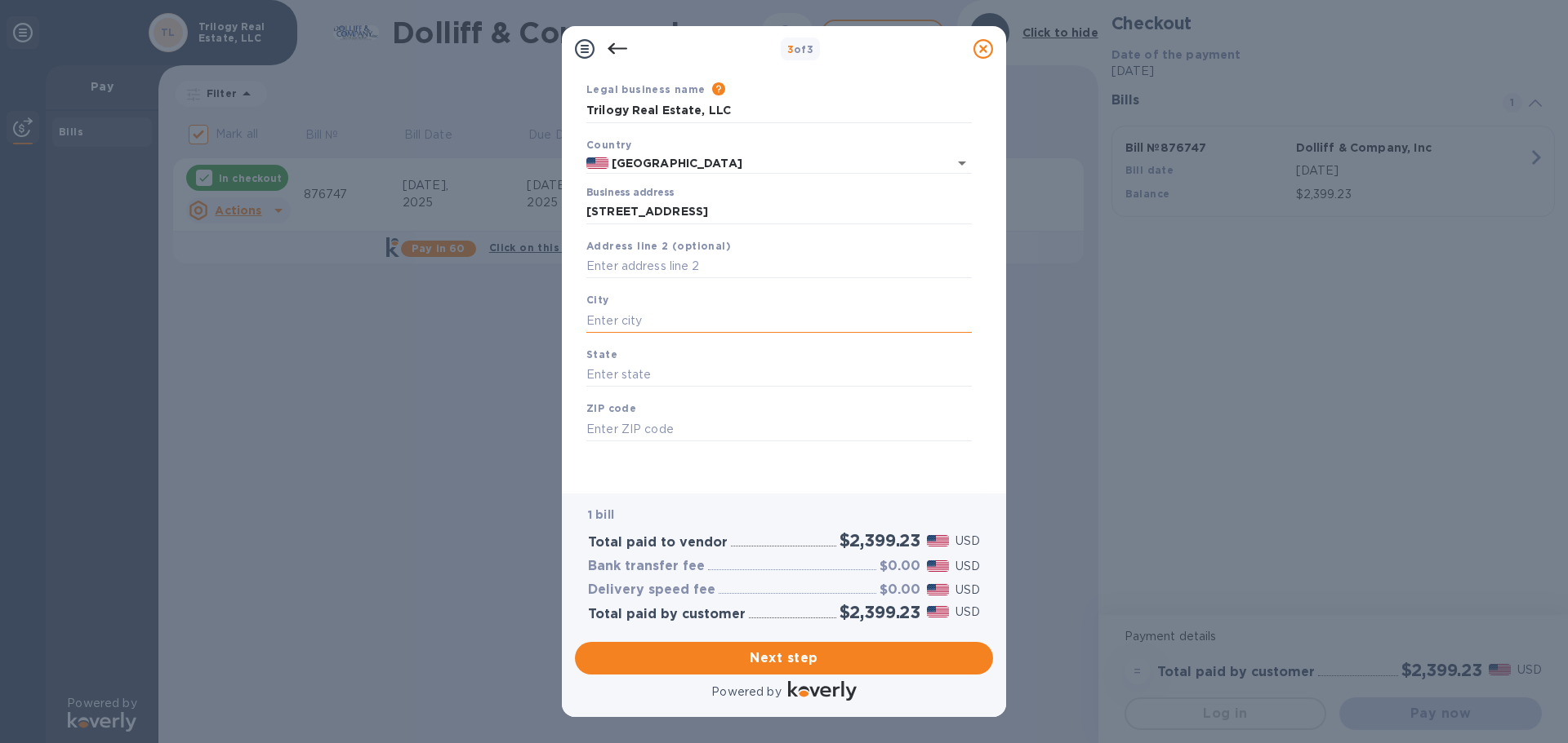
click at [645, 321] on input "text" at bounding box center [779, 321] width 385 height 25
type input "Saint Louis"
type input "MO"
type input "63105"
click at [843, 659] on span "Next step" at bounding box center [784, 658] width 392 height 20
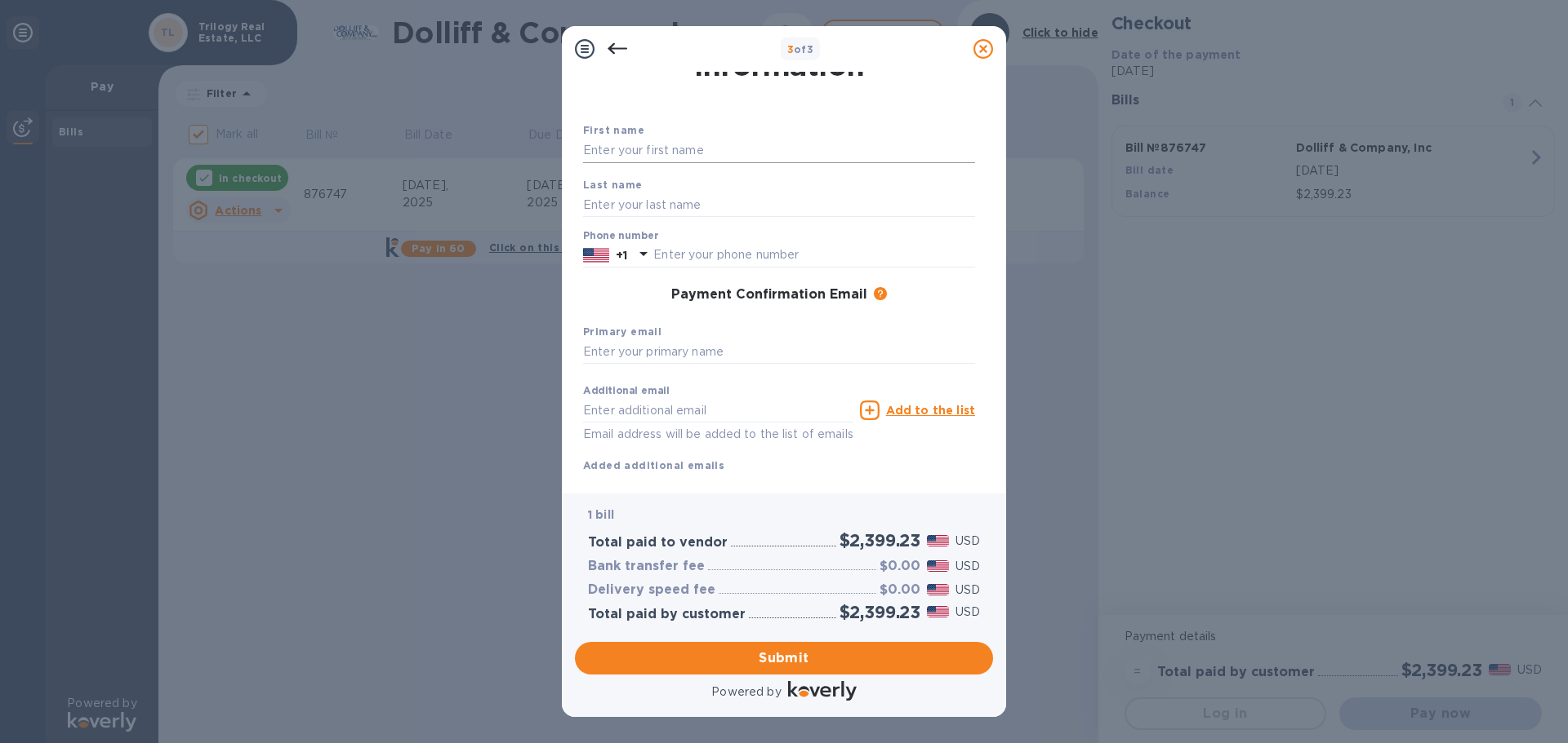
click at [652, 145] on input "text" at bounding box center [779, 151] width 392 height 25
type input "[PERSON_NAME]"
type input "3148639991"
click at [643, 358] on input "text" at bounding box center [779, 352] width 392 height 25
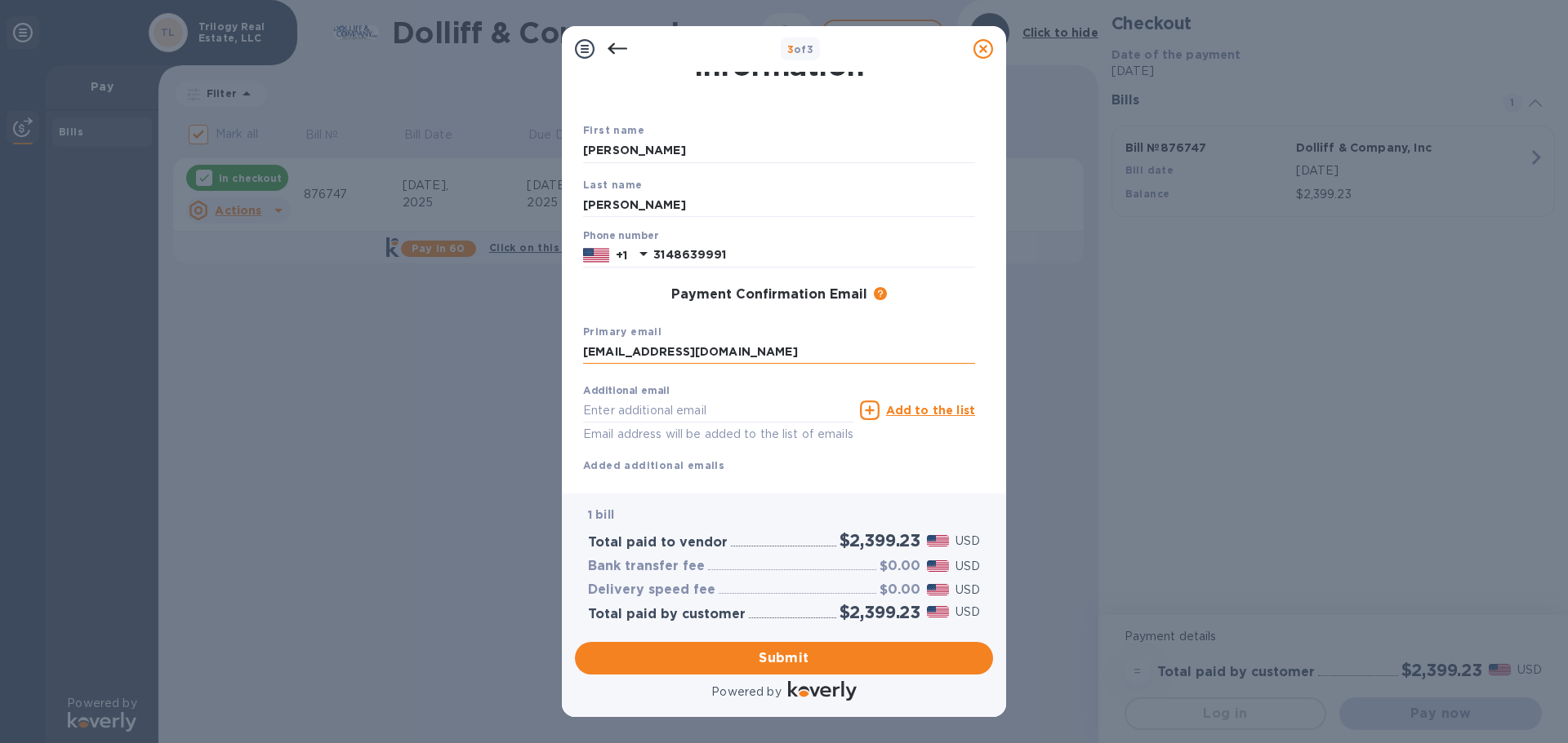
type input "[EMAIL_ADDRESS][DOMAIN_NAME]"
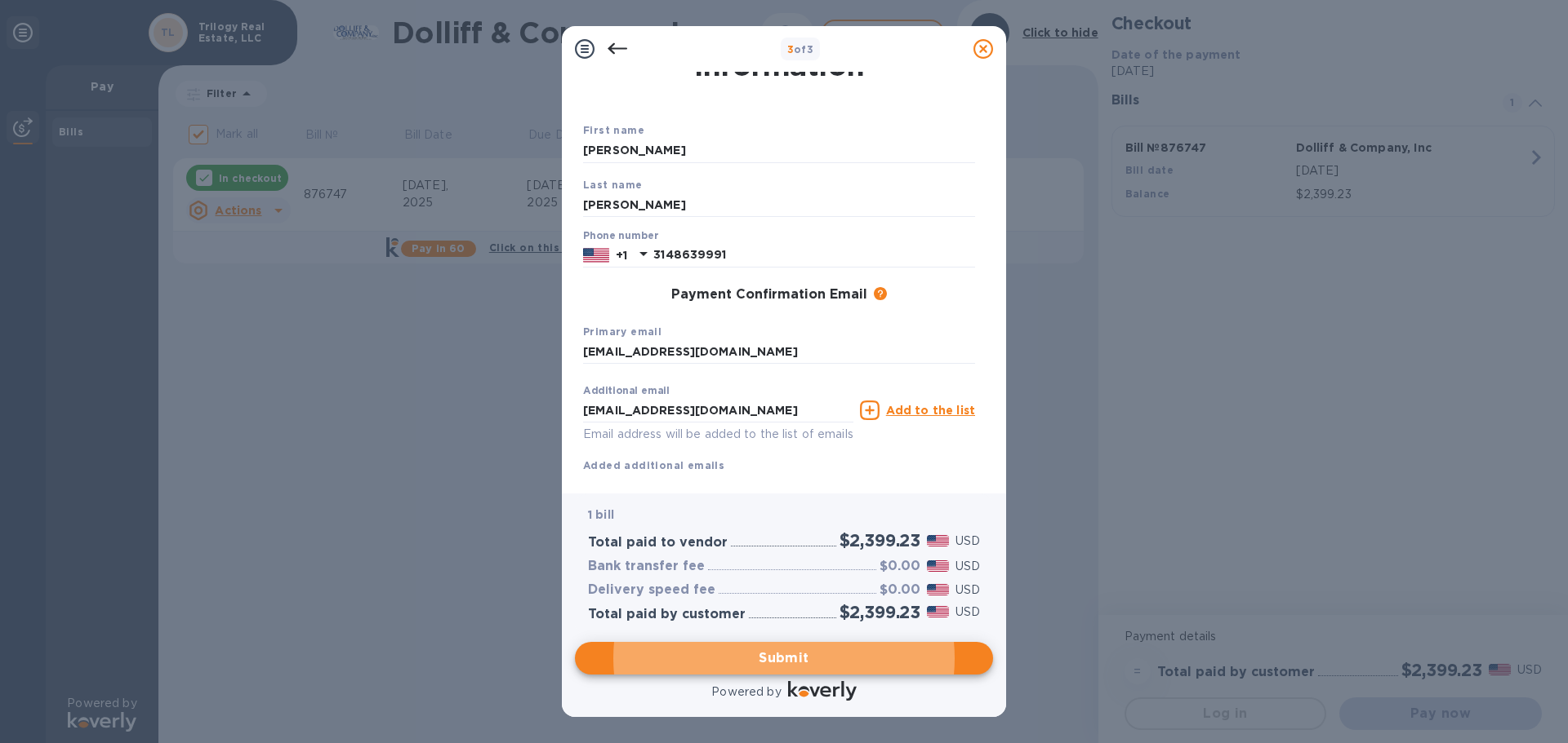
click at [925, 410] on u "Add to the list" at bounding box center [930, 411] width 89 height 13
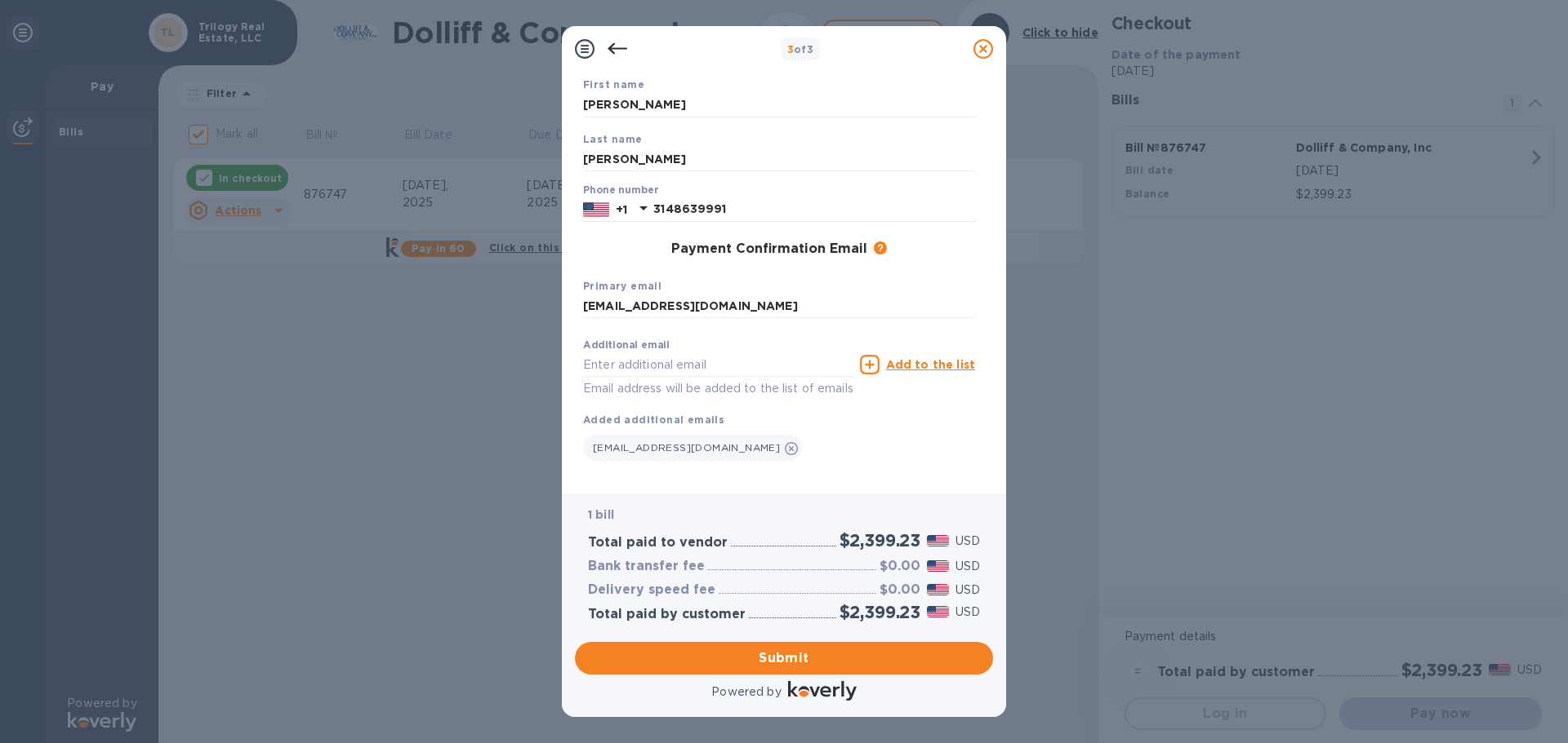
scroll to position [126, 0]
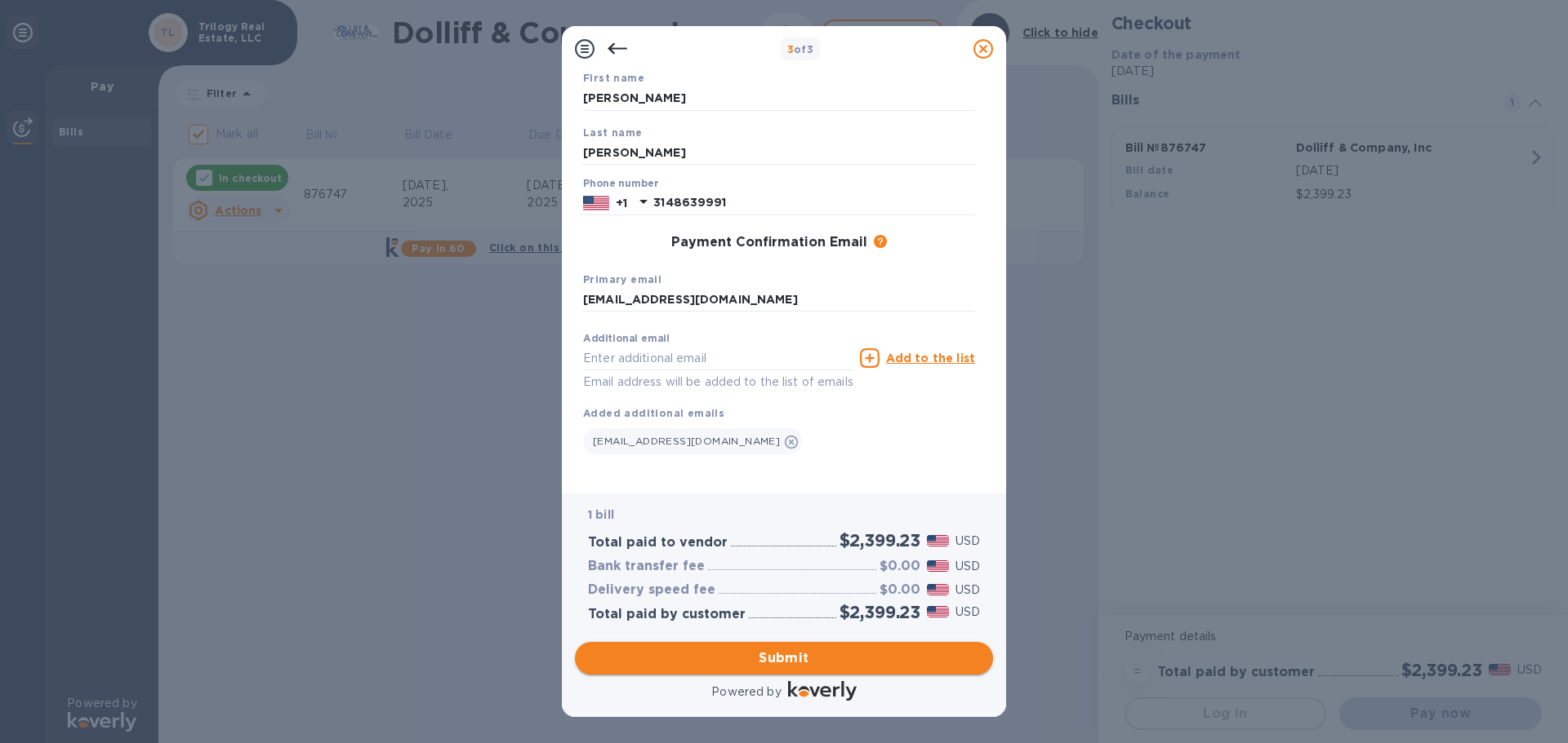
click at [780, 655] on span "Submit" at bounding box center [784, 658] width 392 height 20
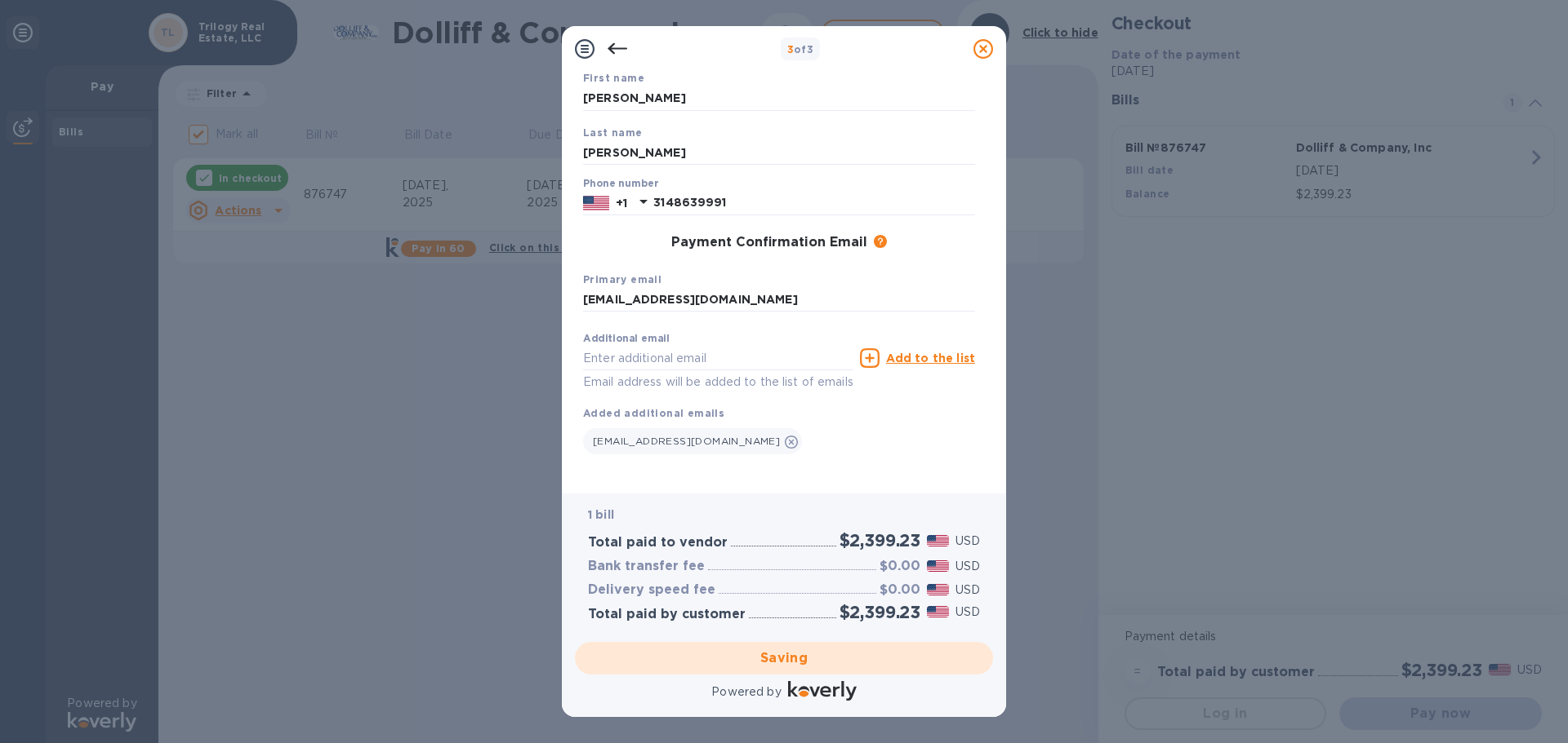
checkbox input "false"
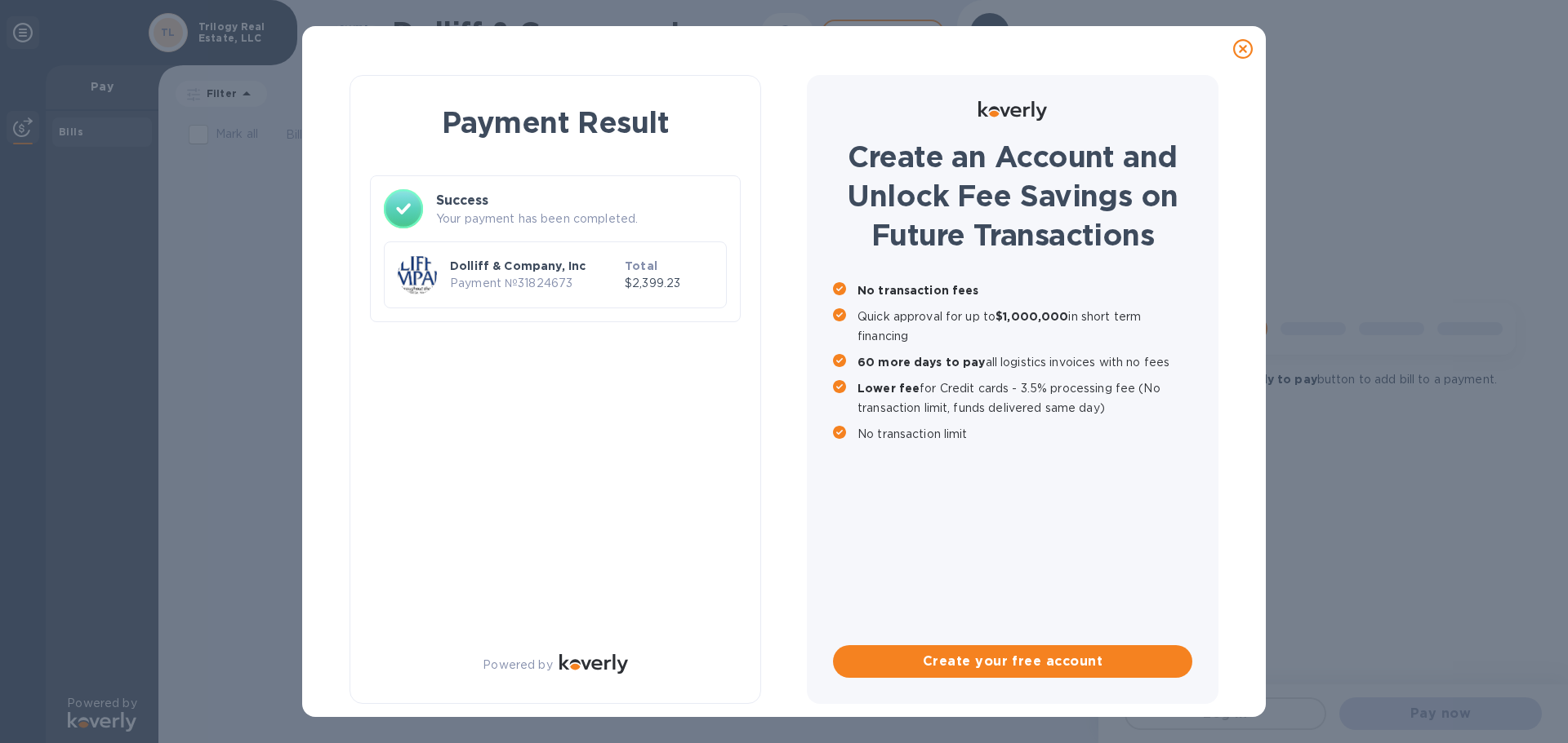
scroll to position [0, 0]
